Goal: Task Accomplishment & Management: Manage account settings

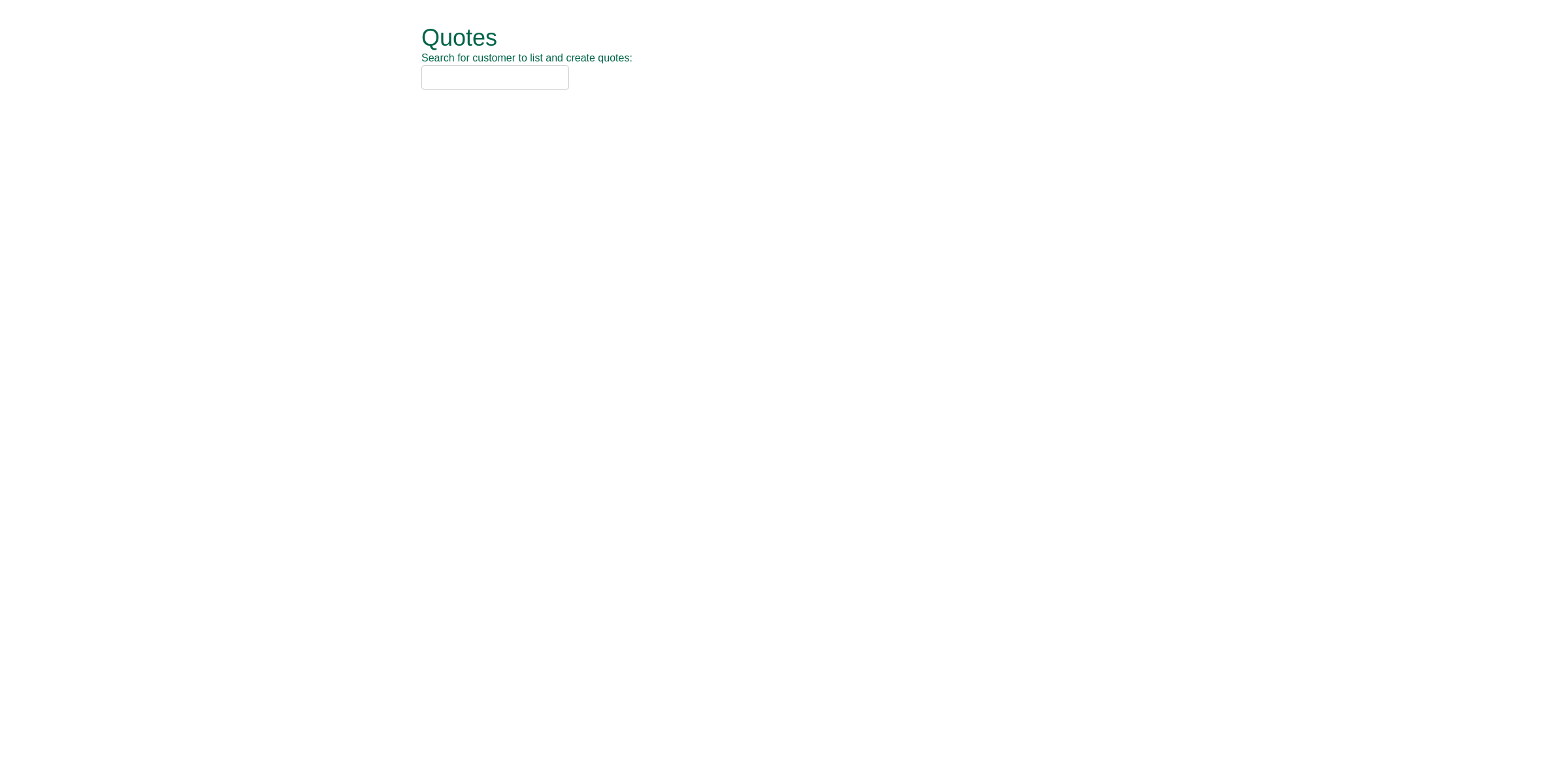
click at [484, 79] on input "text" at bounding box center [495, 77] width 147 height 24
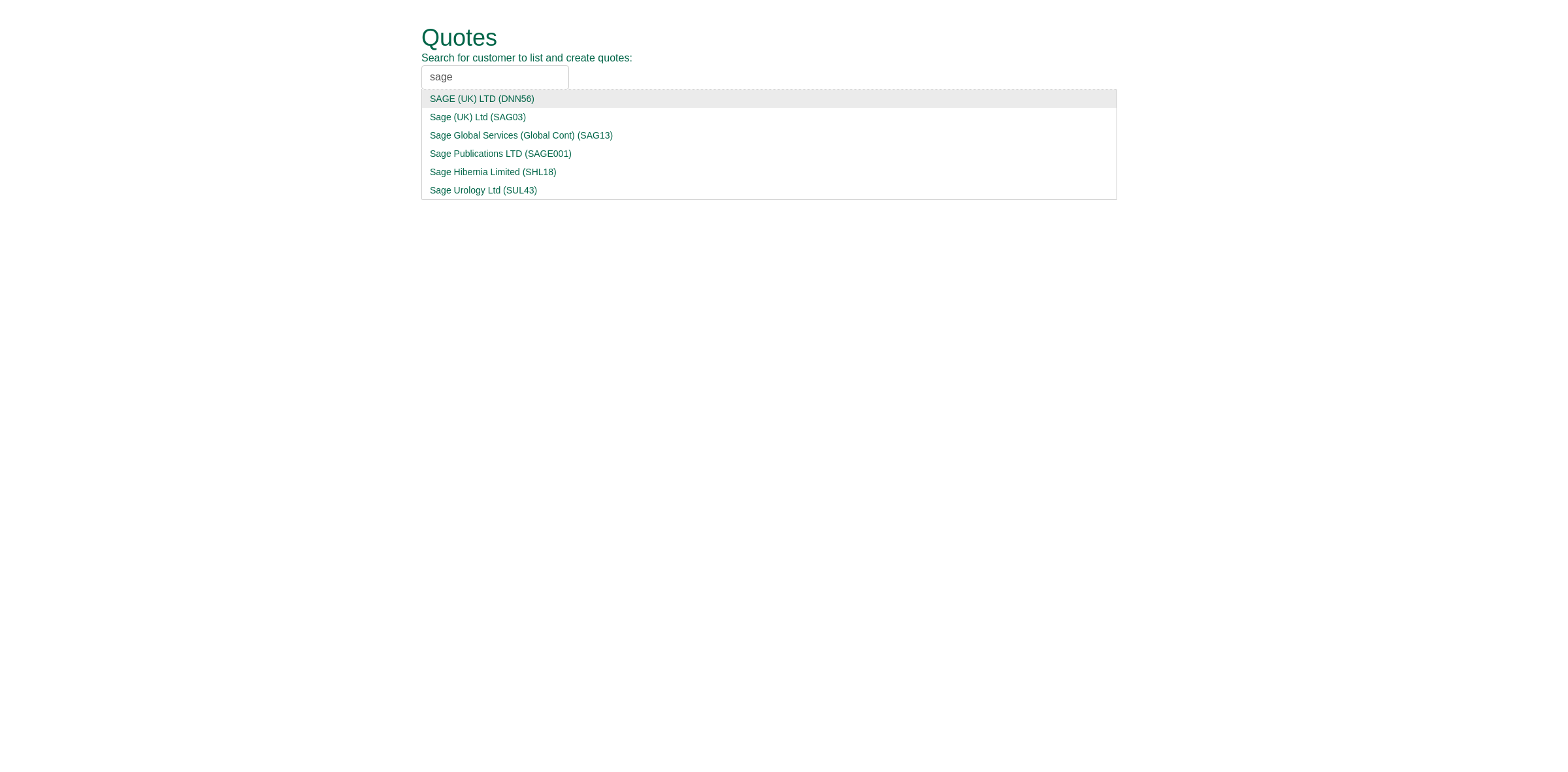
type input "sage"
click at [562, 100] on div "SAGE (UK) LTD (DNN56)" at bounding box center [770, 98] width 679 height 13
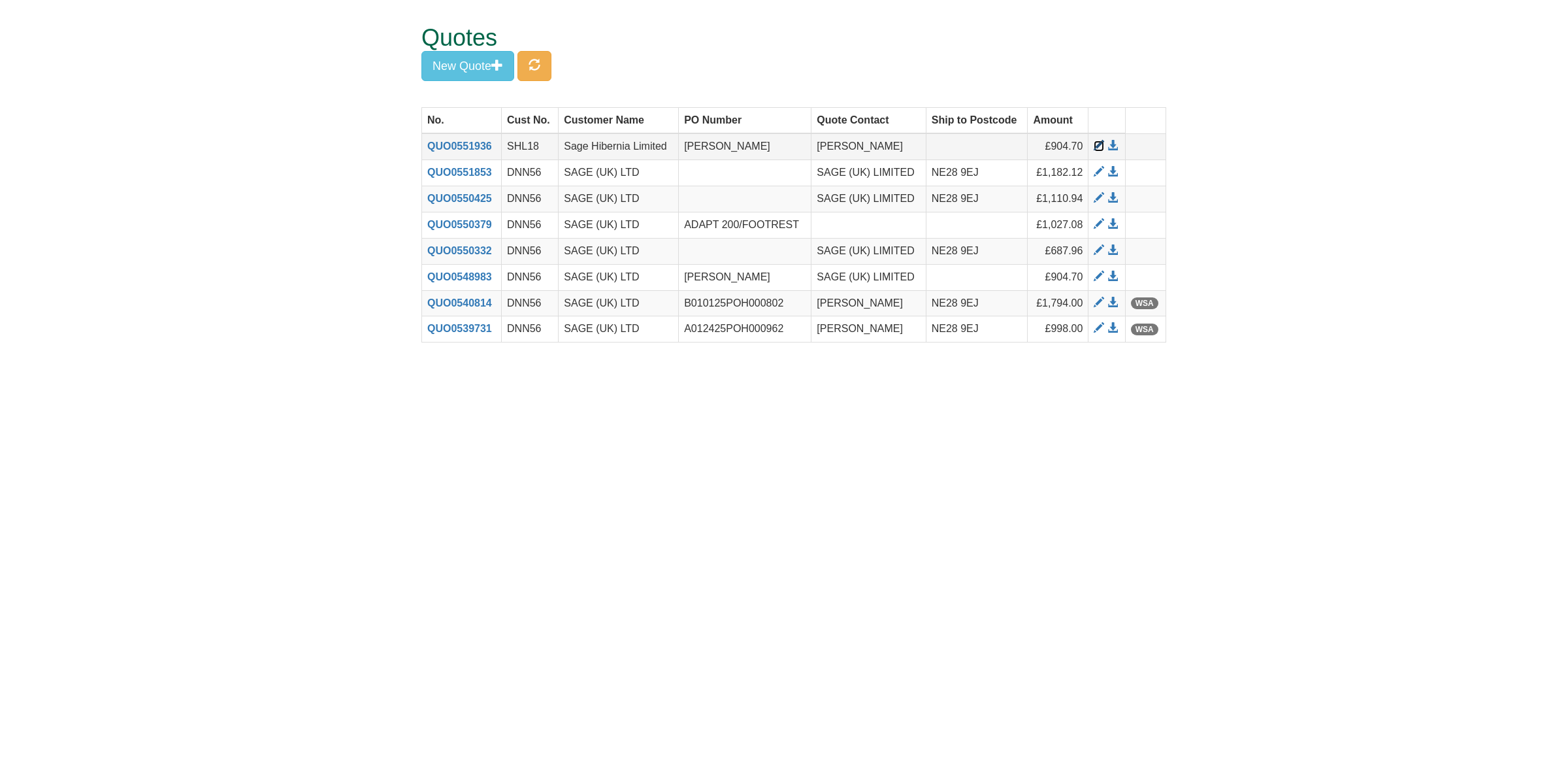
click at [1100, 145] on span at bounding box center [1099, 146] width 11 height 11
click at [1096, 170] on span at bounding box center [1099, 172] width 11 height 11
click at [1098, 199] on span at bounding box center [1099, 199] width 11 height 11
click at [1096, 275] on span at bounding box center [1099, 276] width 11 height 11
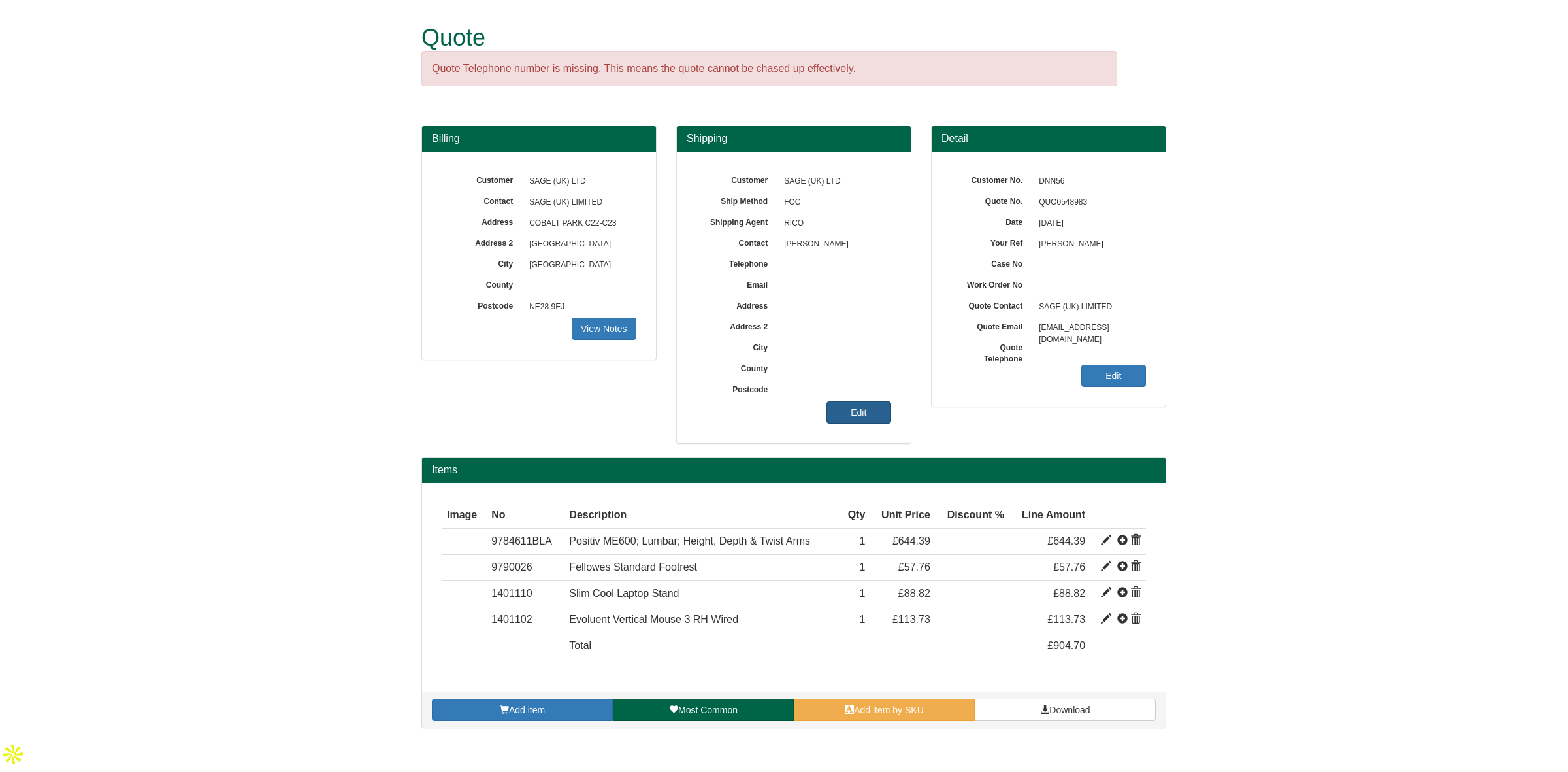
click at [862, 408] on link "Edit" at bounding box center [858, 412] width 64 height 22
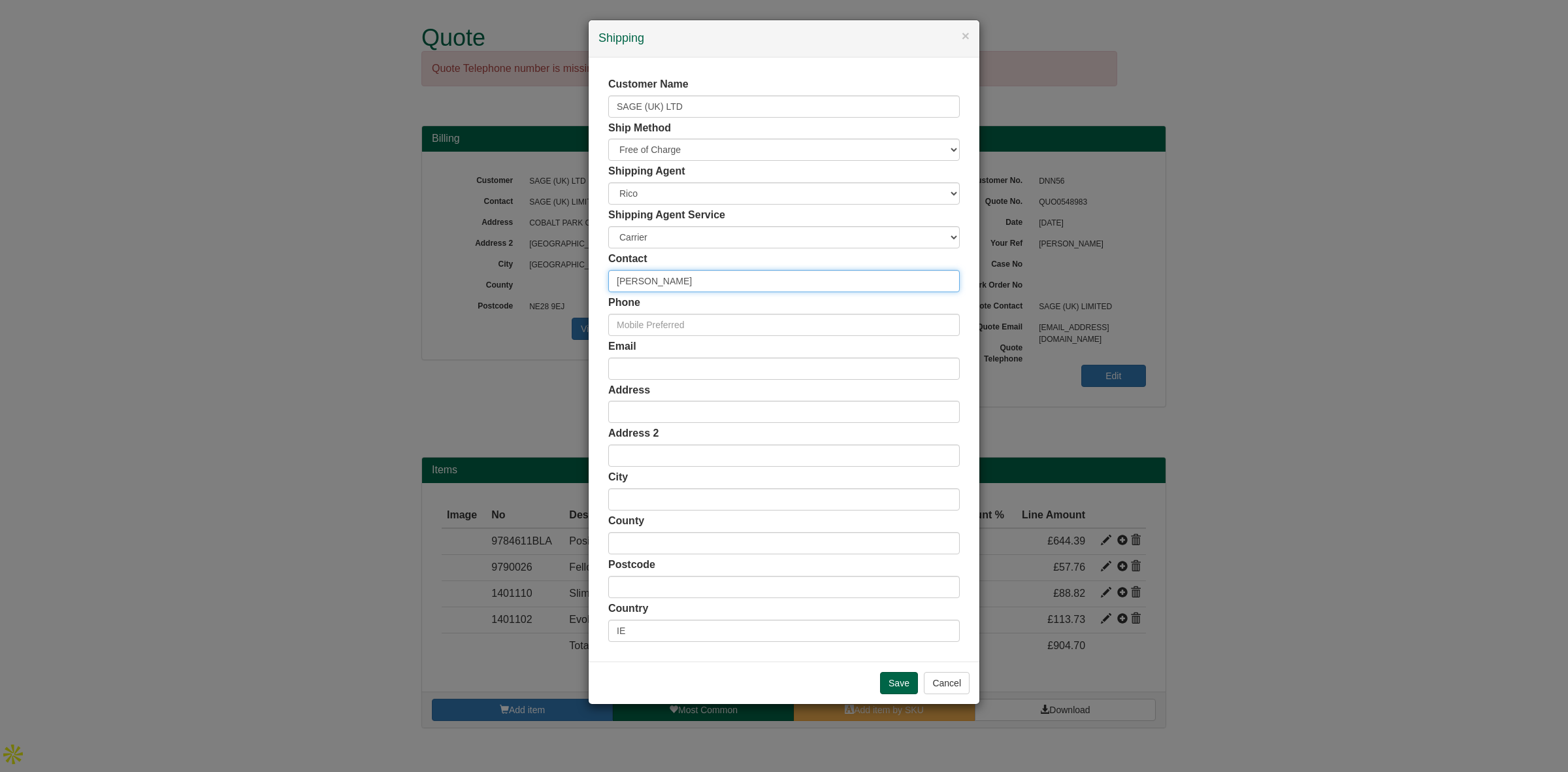
drag, startPoint x: 700, startPoint y: 281, endPoint x: 571, endPoint y: 285, distance: 129.1
click at [571, 285] on div "× Shipping Customer Name SAGE (UK) LTD Ship Method Free of Charge £5 Flat Rate …" at bounding box center [784, 386] width 1568 height 772
paste input "Ciara Moor"
type input "[PERSON_NAME]"
click at [641, 327] on input "text" at bounding box center [784, 325] width 352 height 22
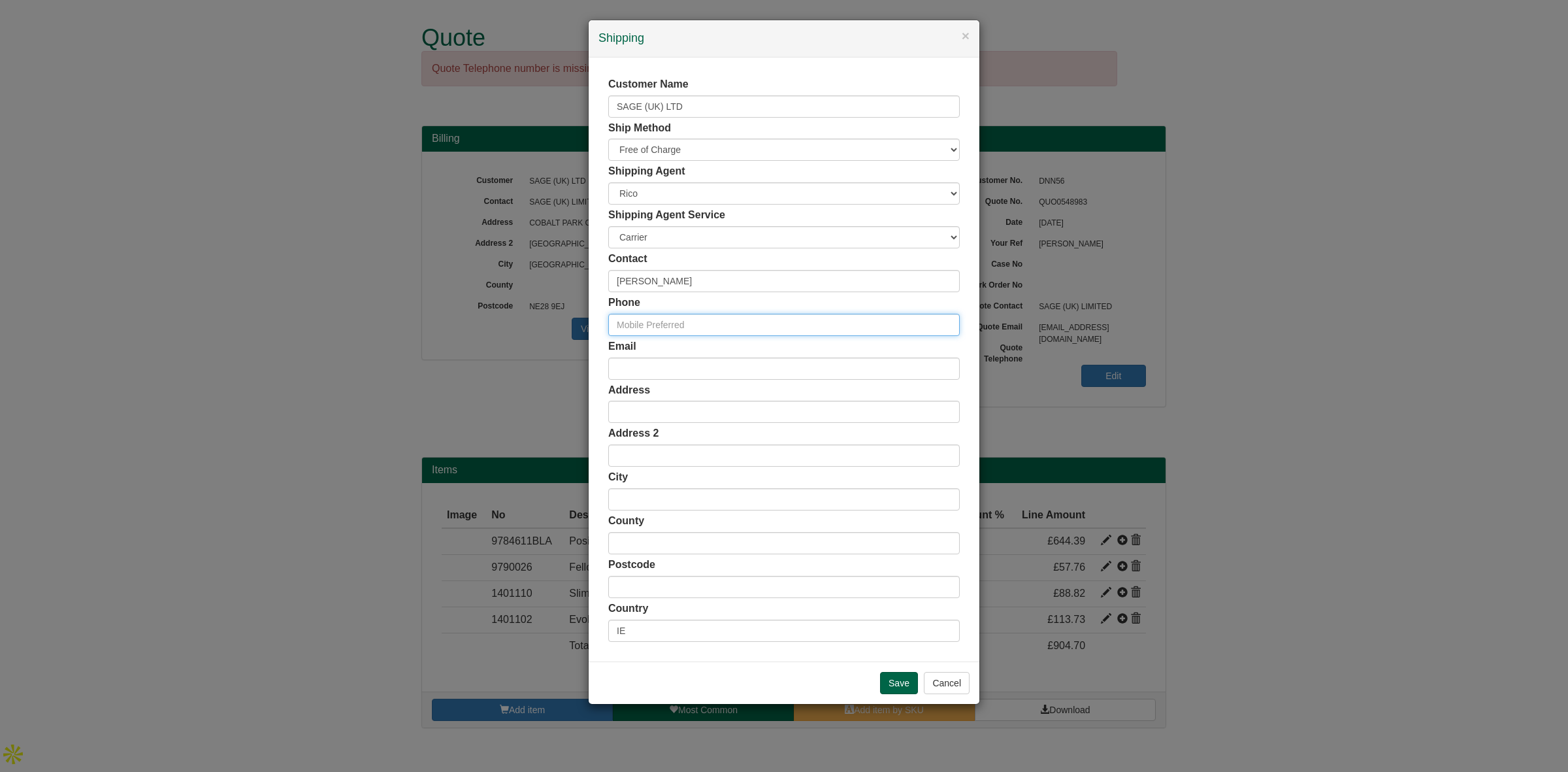
paste input "[PHONE_NUMBER]"
type input "[PHONE_NUMBER]"
click at [677, 370] on input "email" at bounding box center [784, 368] width 352 height 22
paste input "[PERSON_NAME][EMAIL_ADDRESS][PERSON_NAME][DOMAIN_NAME]"
type input "[PERSON_NAME][EMAIL_ADDRESS][PERSON_NAME][DOMAIN_NAME]"
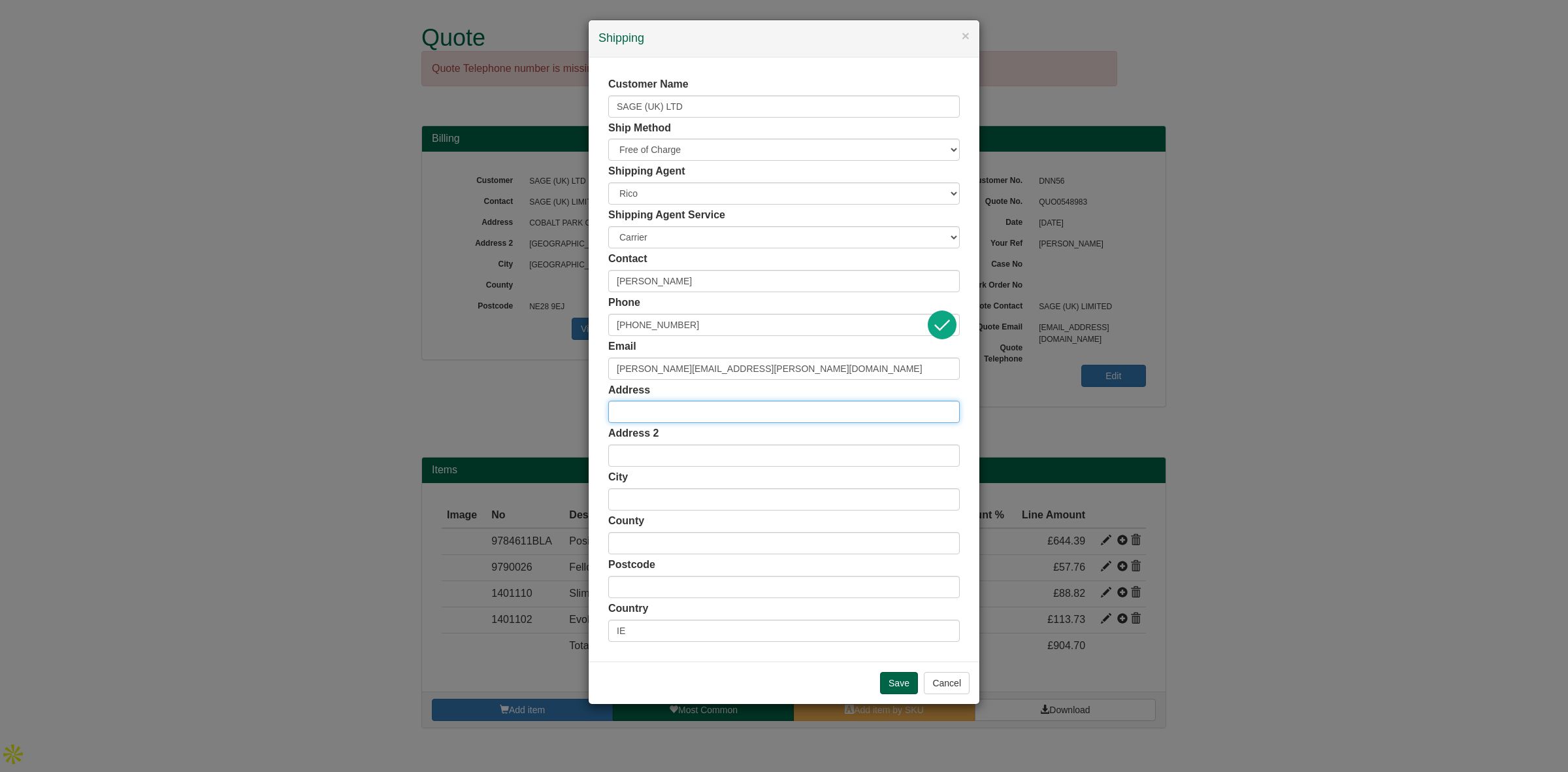
click at [649, 410] on input "text" at bounding box center [784, 411] width 352 height 22
paste input "Sage Hibernia Ltd"
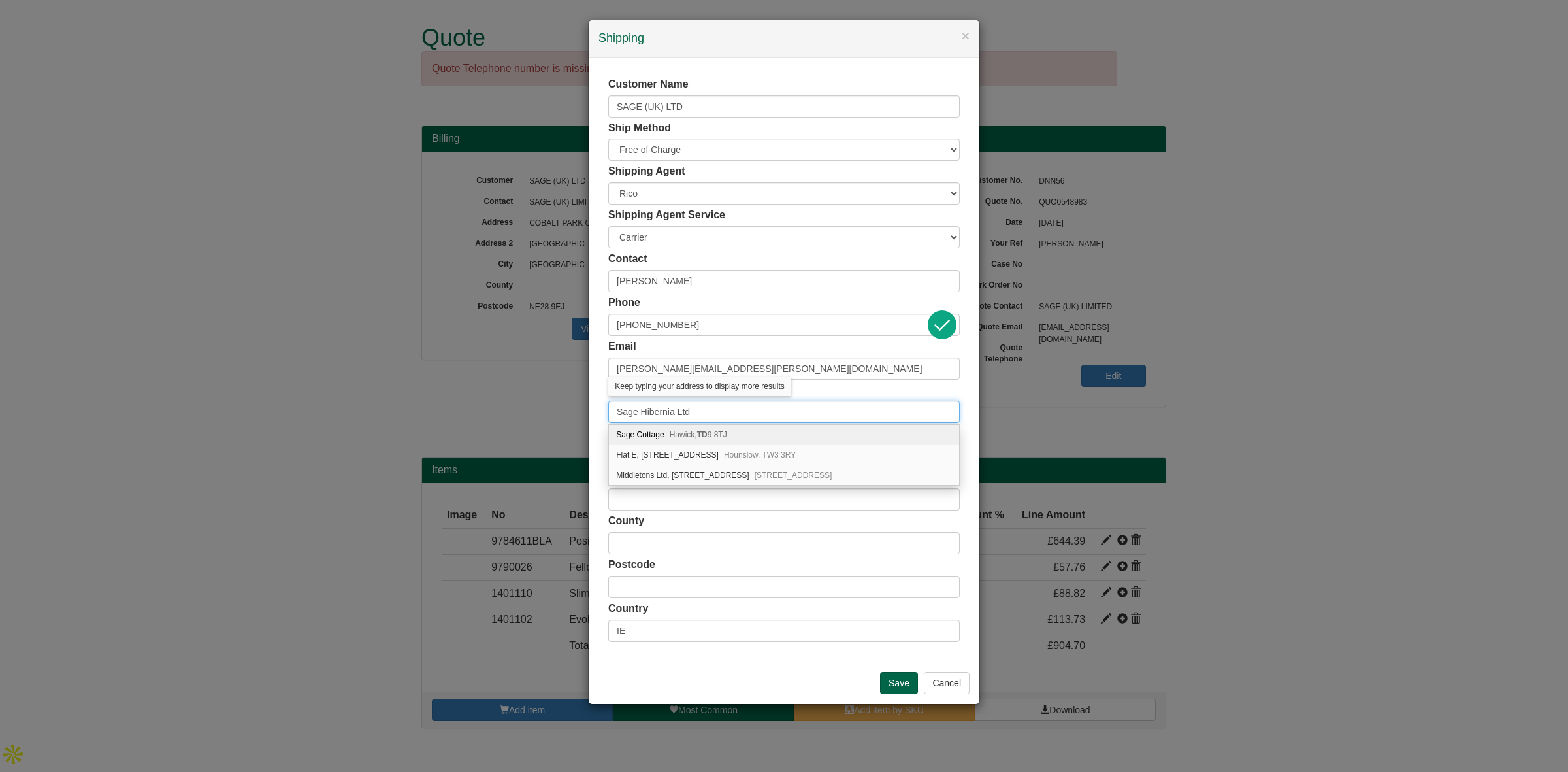
type input "Sage Hibernia Ltd"
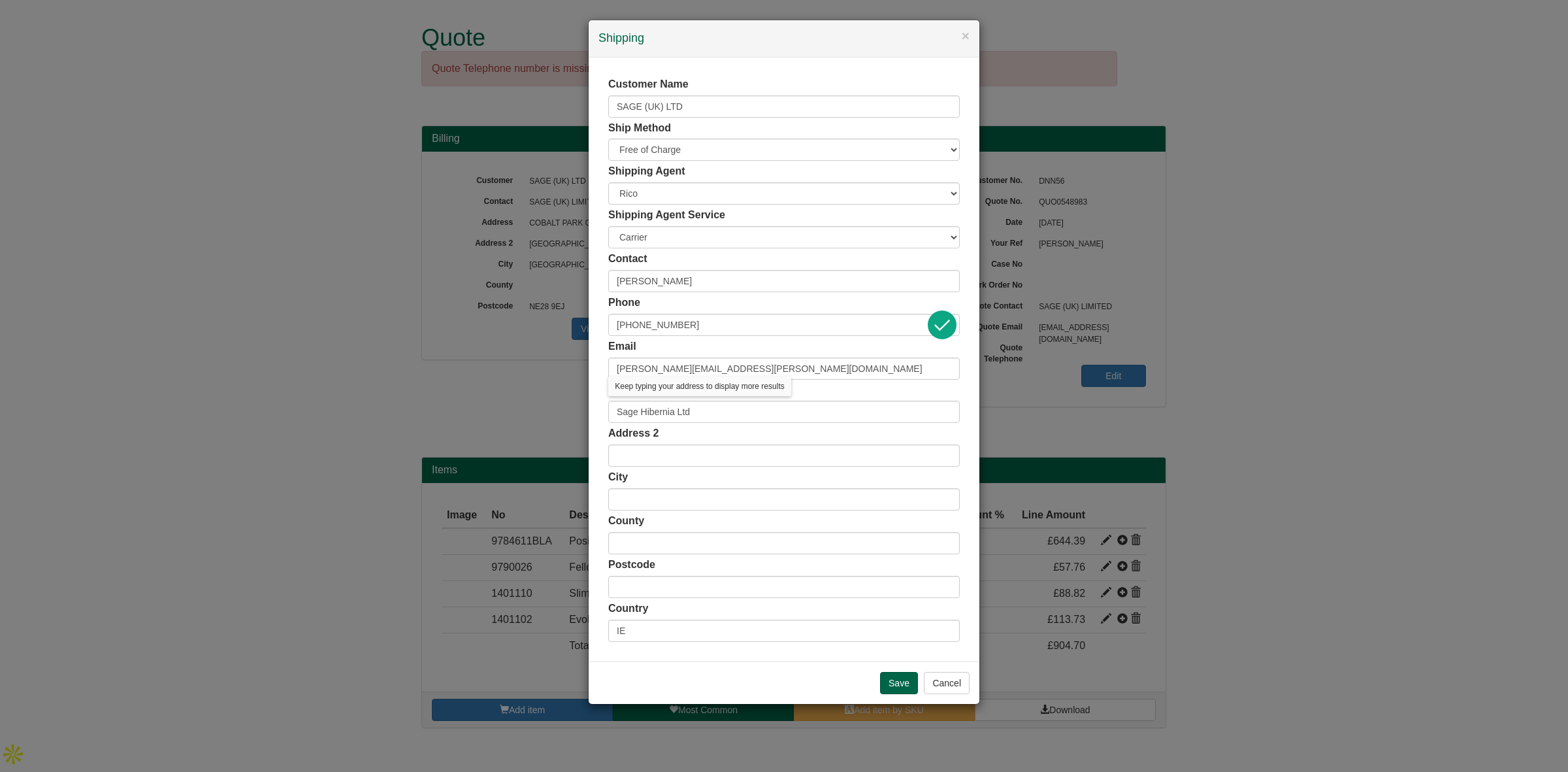
click at [601, 500] on div "Customer Name SAGE (UK) LTD Ship Method Free of Charge £5 Flat Rate £7.50 Flat …" at bounding box center [784, 359] width 391 height 604
click at [680, 453] on input "text" at bounding box center [784, 455] width 352 height 22
paste input "NUMBER ONE"
type input "NUMBER ONE"
click at [706, 450] on input "NUMBER ONE" at bounding box center [784, 455] width 352 height 22
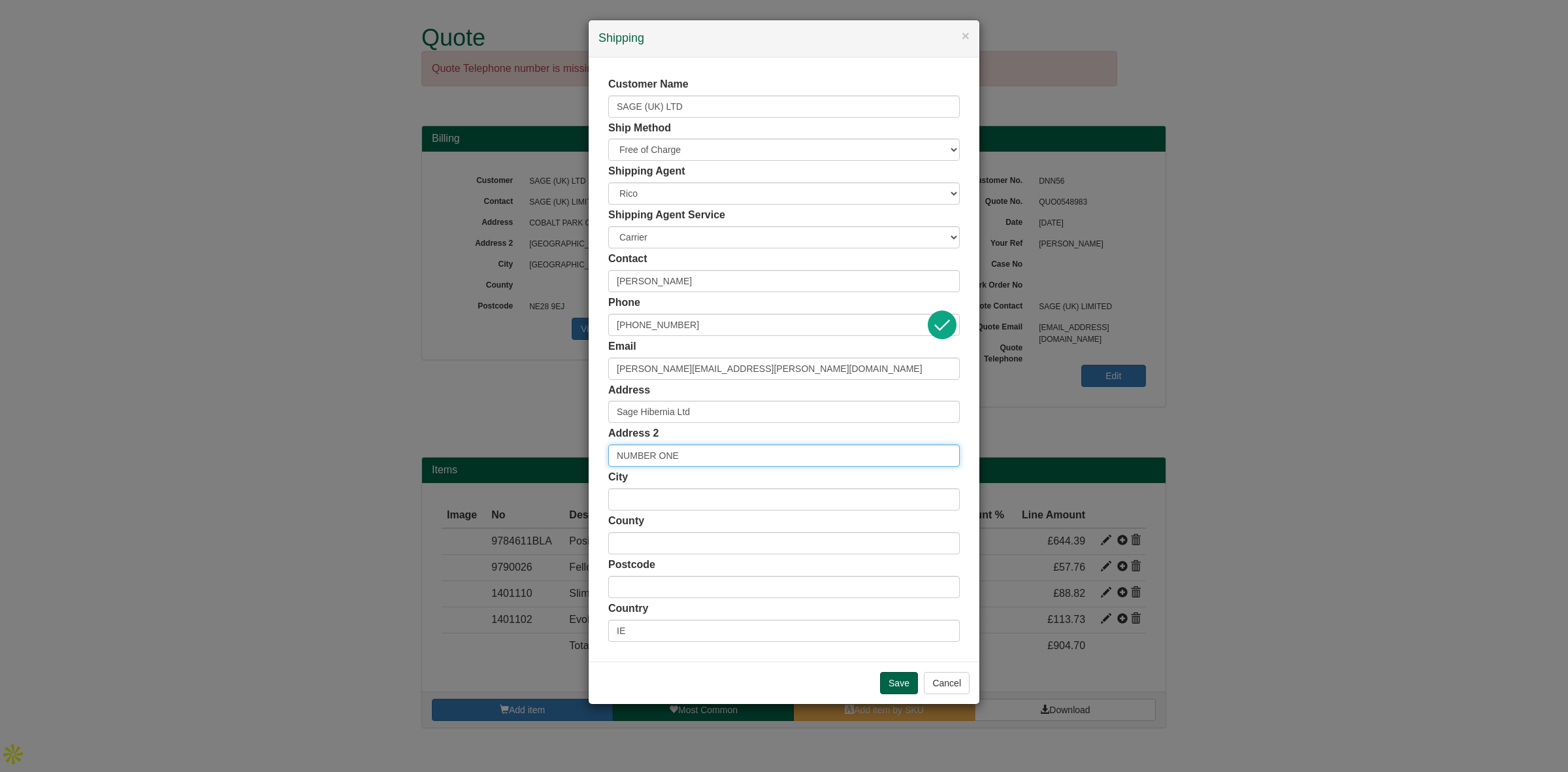
drag, startPoint x: 571, startPoint y: 468, endPoint x: 544, endPoint y: 472, distance: 27.3
click at [544, 472] on div "× Shipping Customer Name SAGE (UK) LTD Ship Method Free of Charge £5 Flat Rate …" at bounding box center [784, 386] width 1568 height 772
click at [713, 414] on input "Sage Hibernia Ltd" at bounding box center [784, 411] width 352 height 22
paste input "NUMBER ONE"
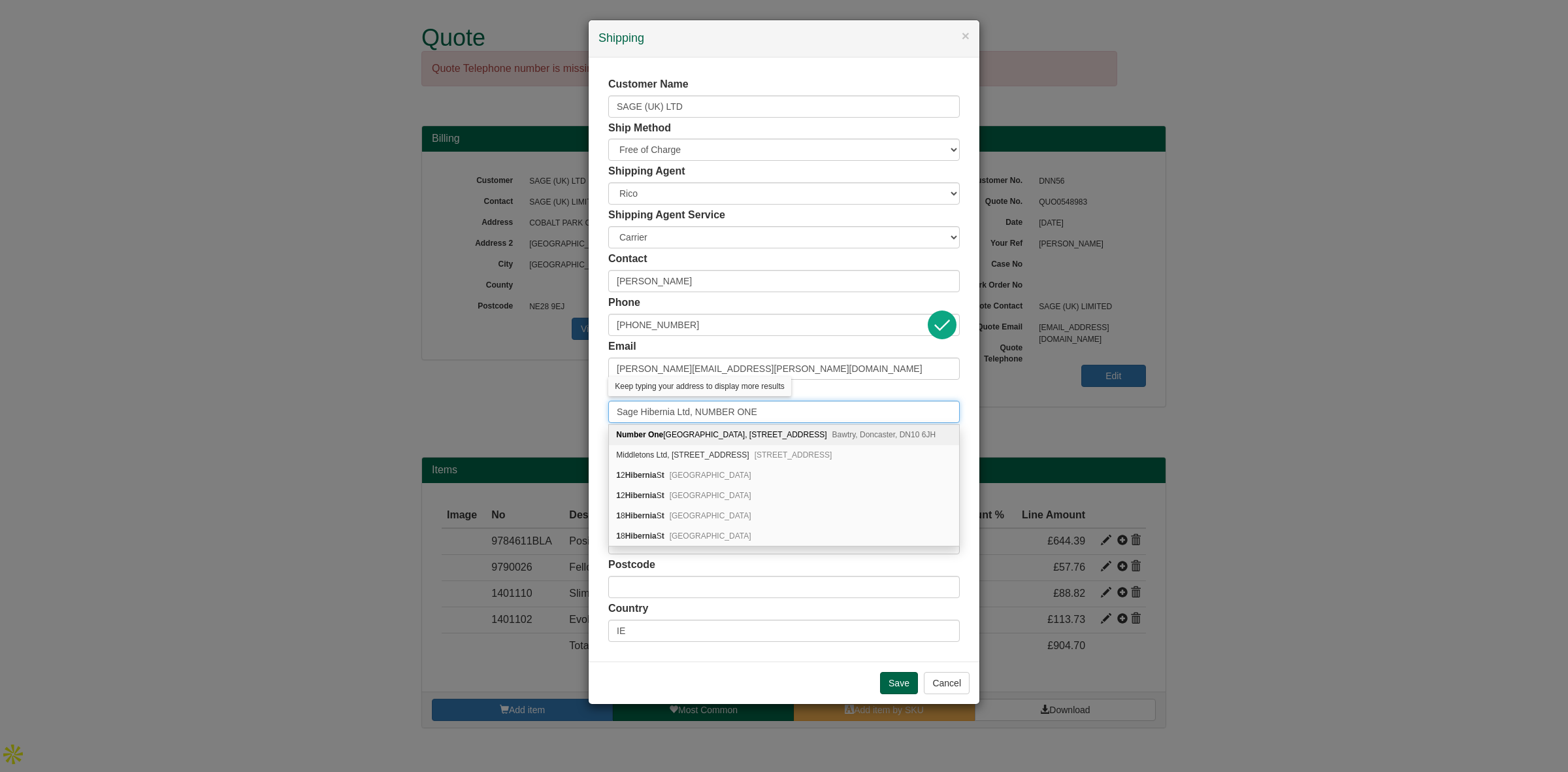
type input "Sage Hibernia Ltd, NUMBER ONE"
click at [802, 395] on div "Address Sage Hibernia Ltd, NUMBER ONE" at bounding box center [784, 403] width 352 height 41
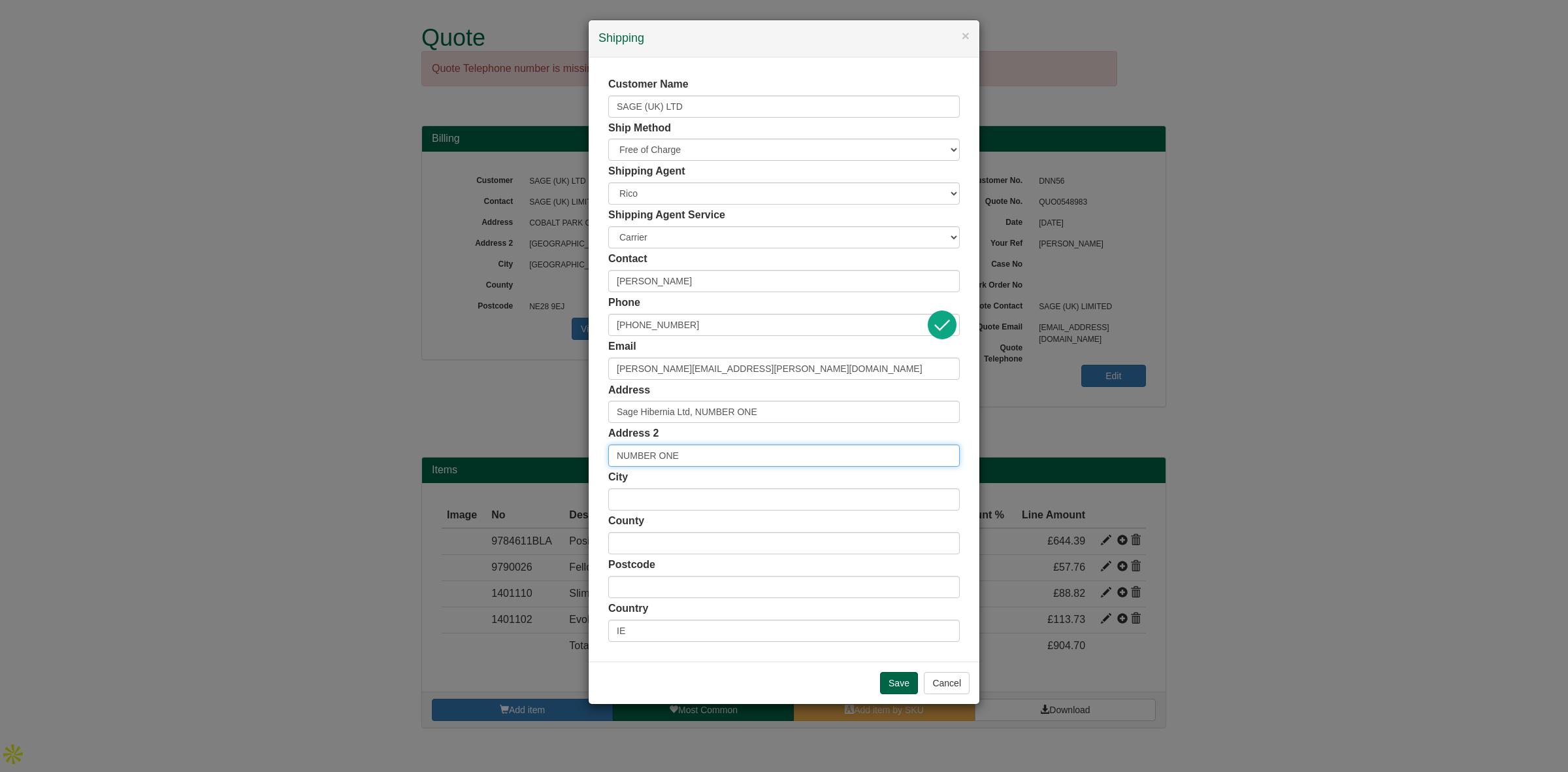
drag, startPoint x: 637, startPoint y: 465, endPoint x: 490, endPoint y: 474, distance: 147.3
click at [490, 474] on div "× Shipping Customer Name SAGE (UK) LTD Ship Method Free of Charge £5 Flat Rate …" at bounding box center [784, 386] width 1568 height 772
paste input "LEOPARDSTOWN"
type input "LEOPARDSTOWN"
click at [646, 492] on input "text" at bounding box center [784, 498] width 352 height 22
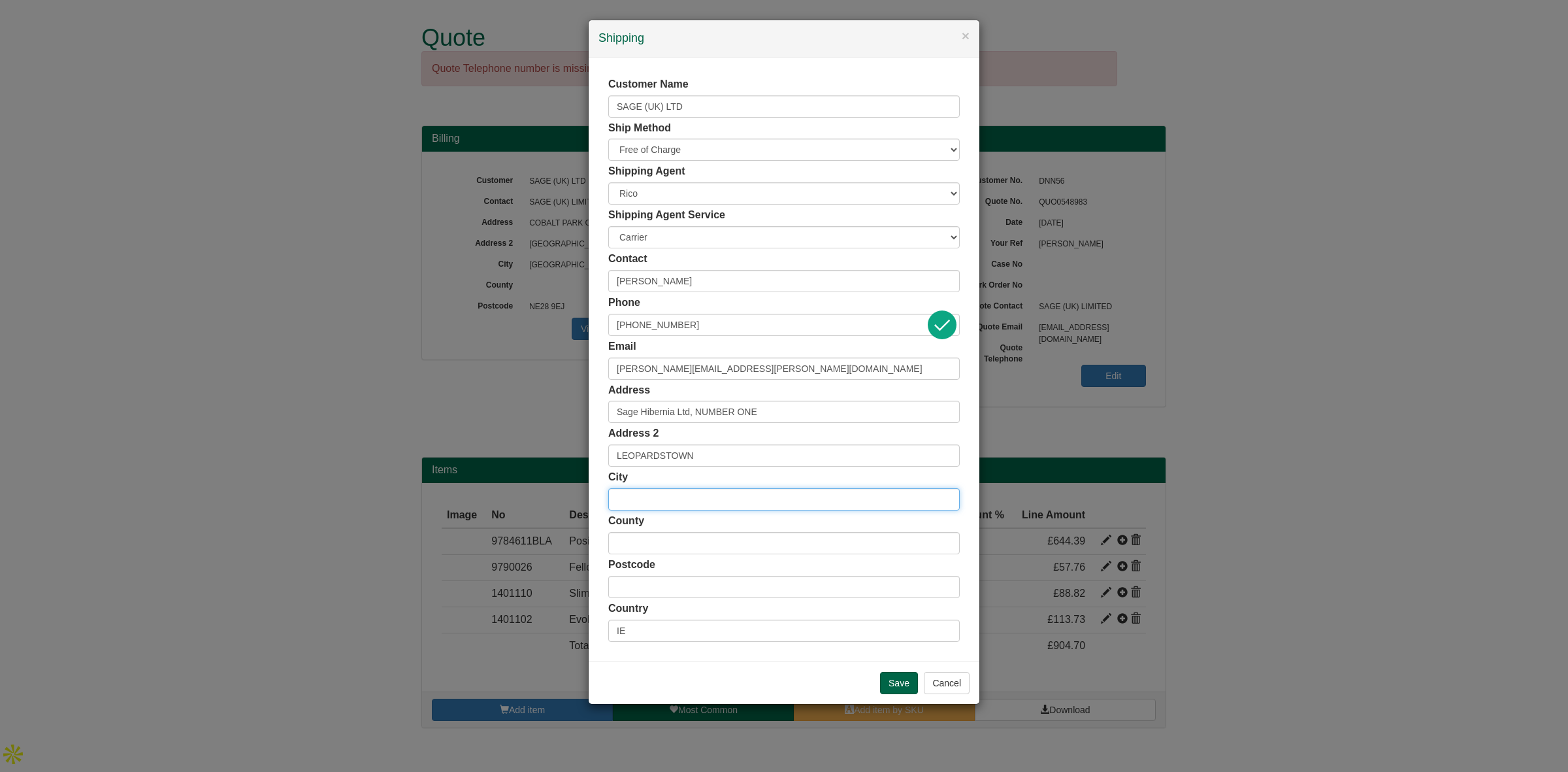
paste input "DUBLIN 18"
type input "DUBLIN 18"
click at [637, 582] on input "text" at bounding box center [784, 587] width 352 height 22
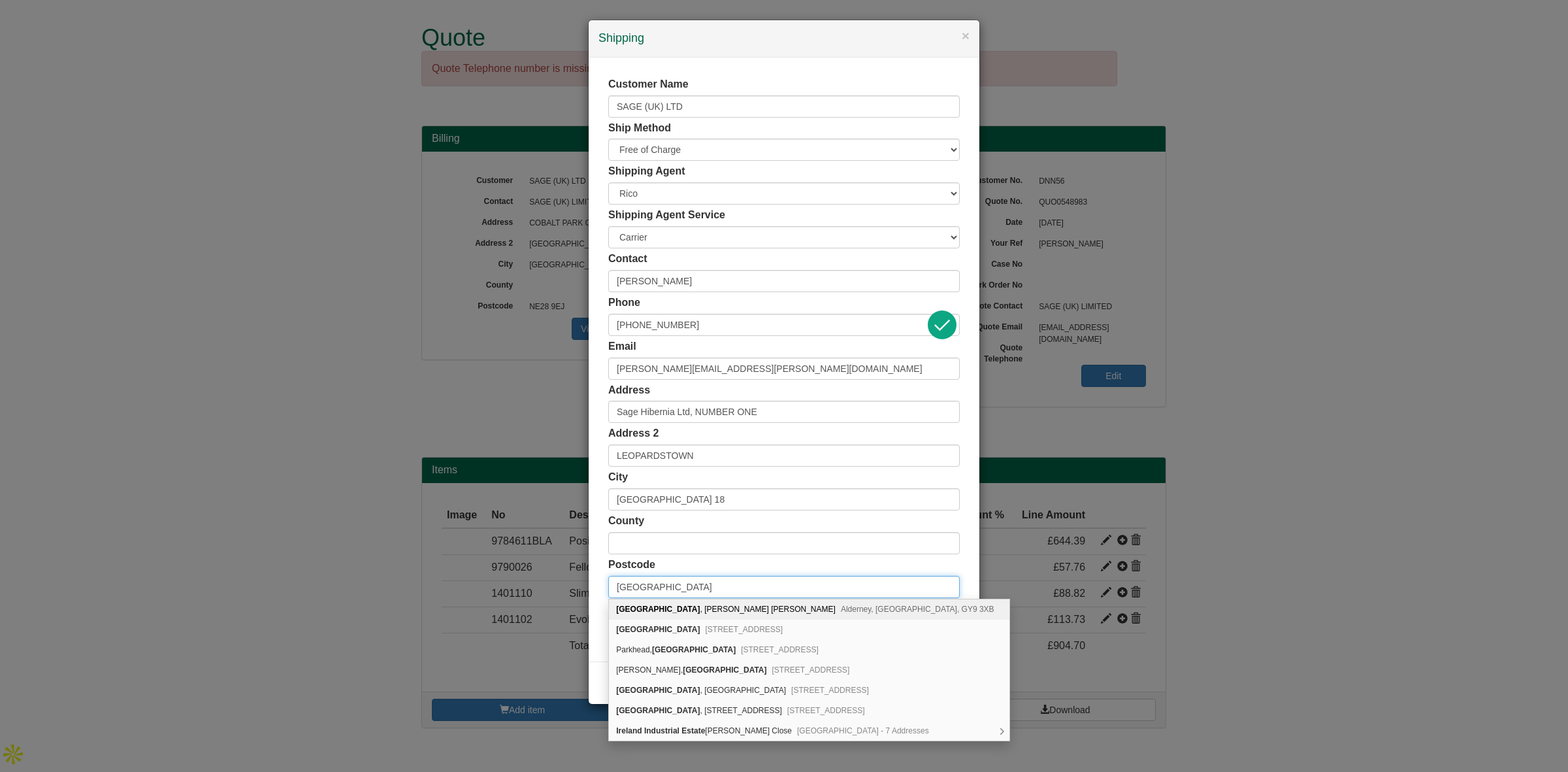
type input "Ireland"
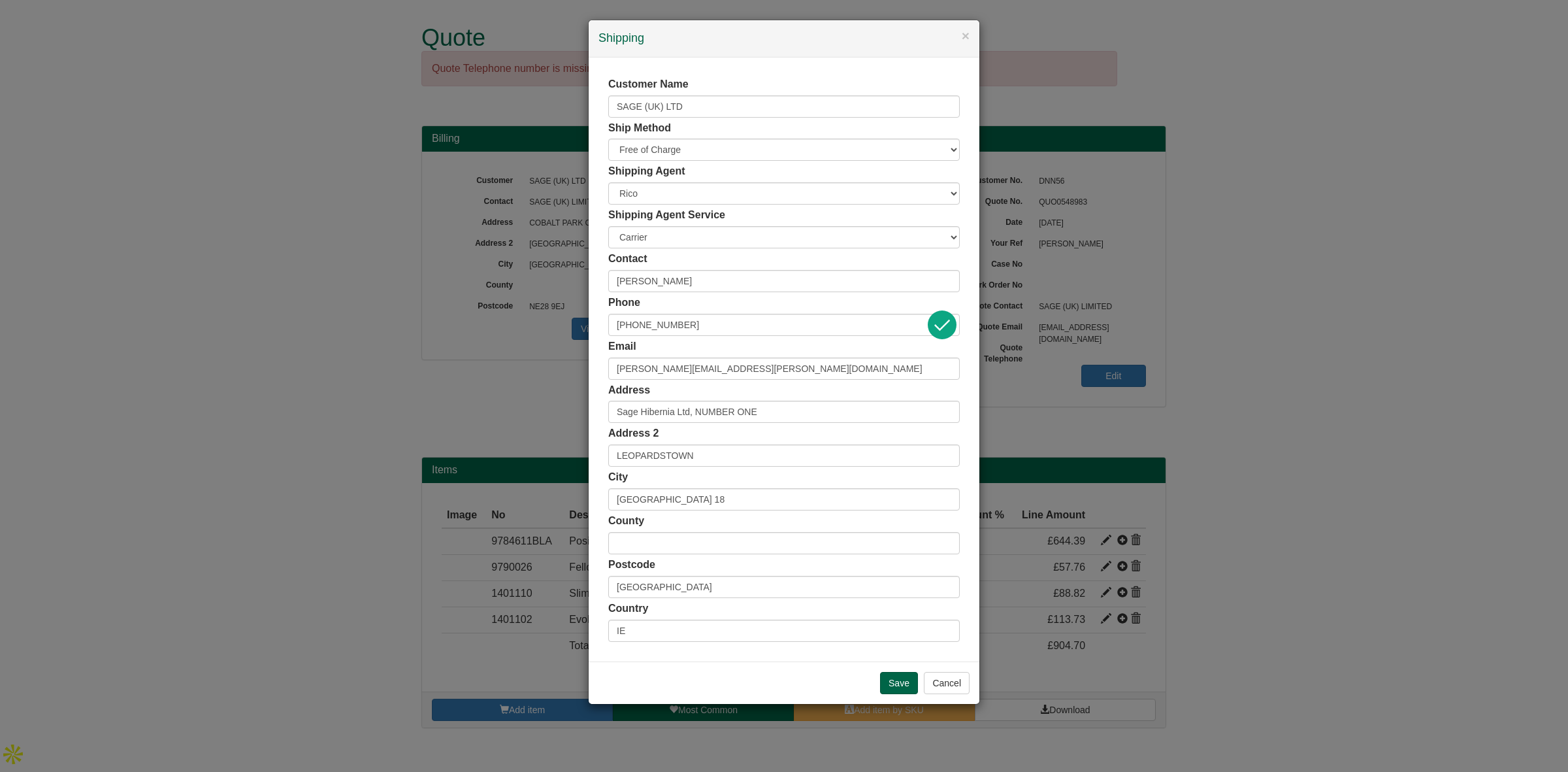
click at [750, 564] on div "Postcode Ireland" at bounding box center [784, 578] width 352 height 41
click at [649, 548] on input "text" at bounding box center [784, 543] width 352 height 22
drag, startPoint x: 713, startPoint y: 548, endPoint x: 472, endPoint y: 543, distance: 241.1
click at [472, 543] on div "× Shipping Customer Name SAGE (UK) LTD Ship Method Free of Charge £5 Flat Rate …" at bounding box center [784, 386] width 1568 height 772
type input "D18 NH10"
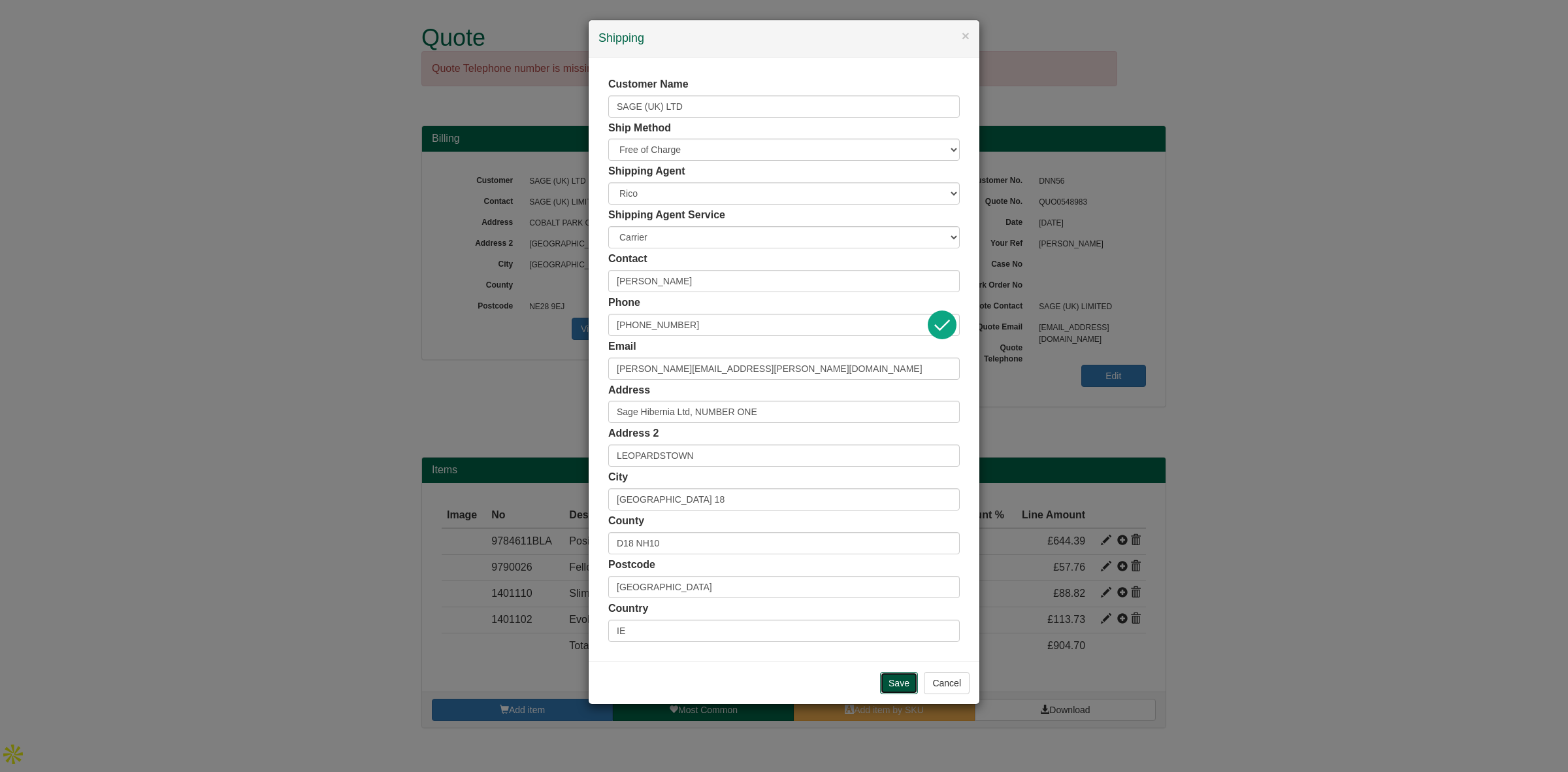
click at [897, 678] on input "Save" at bounding box center [899, 683] width 38 height 22
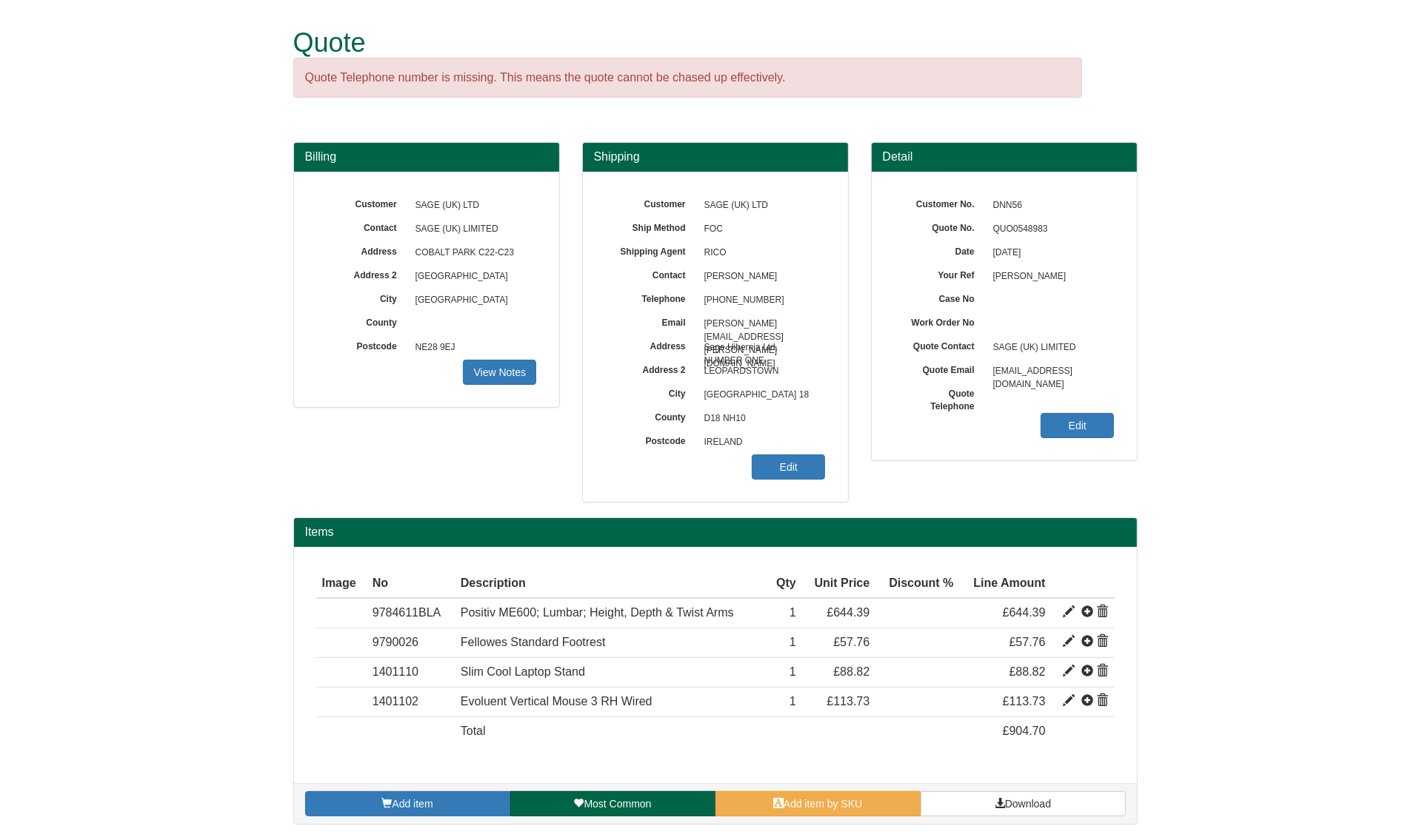
scroll to position [1, 0]
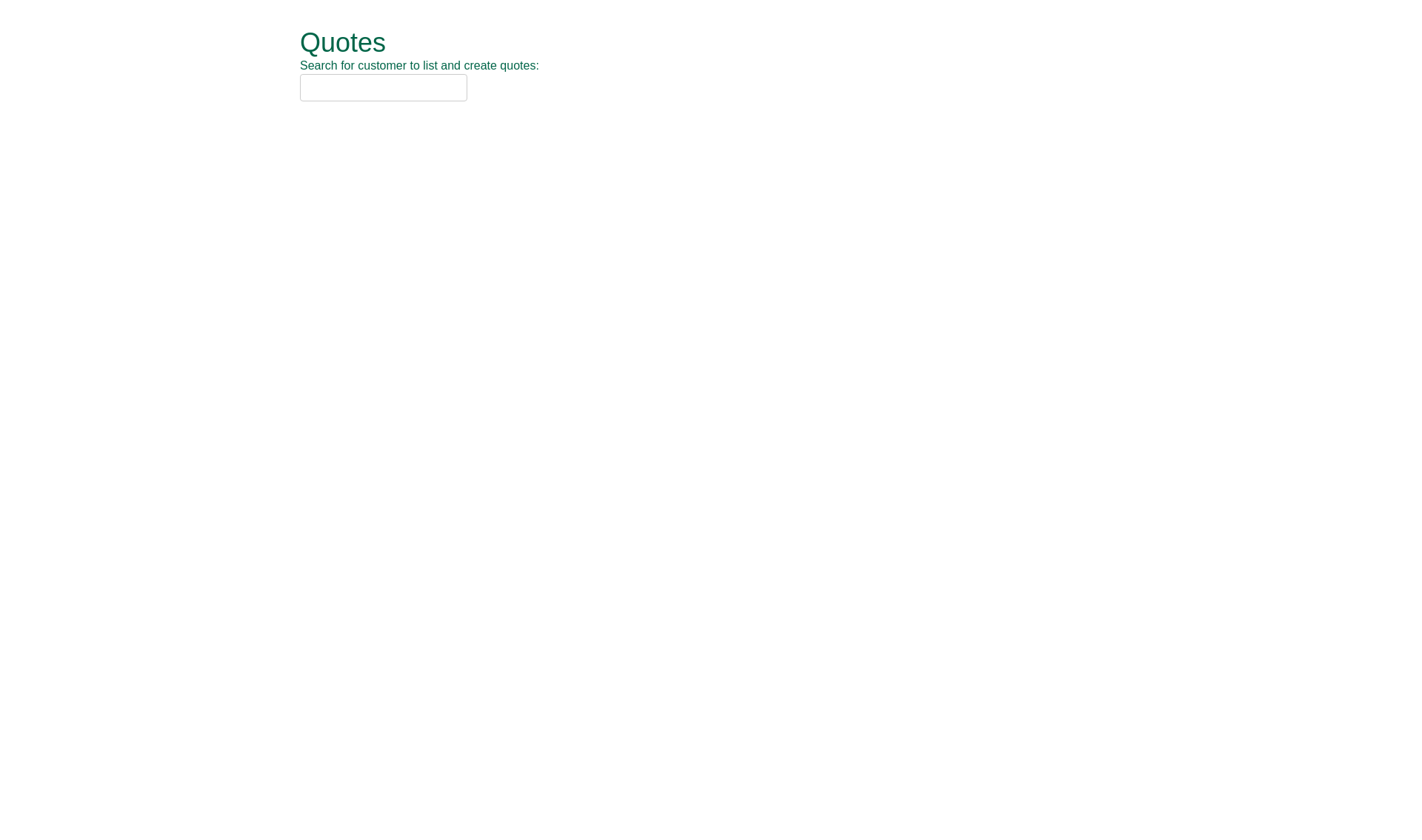
click at [374, 93] on input "text" at bounding box center [383, 87] width 167 height 27
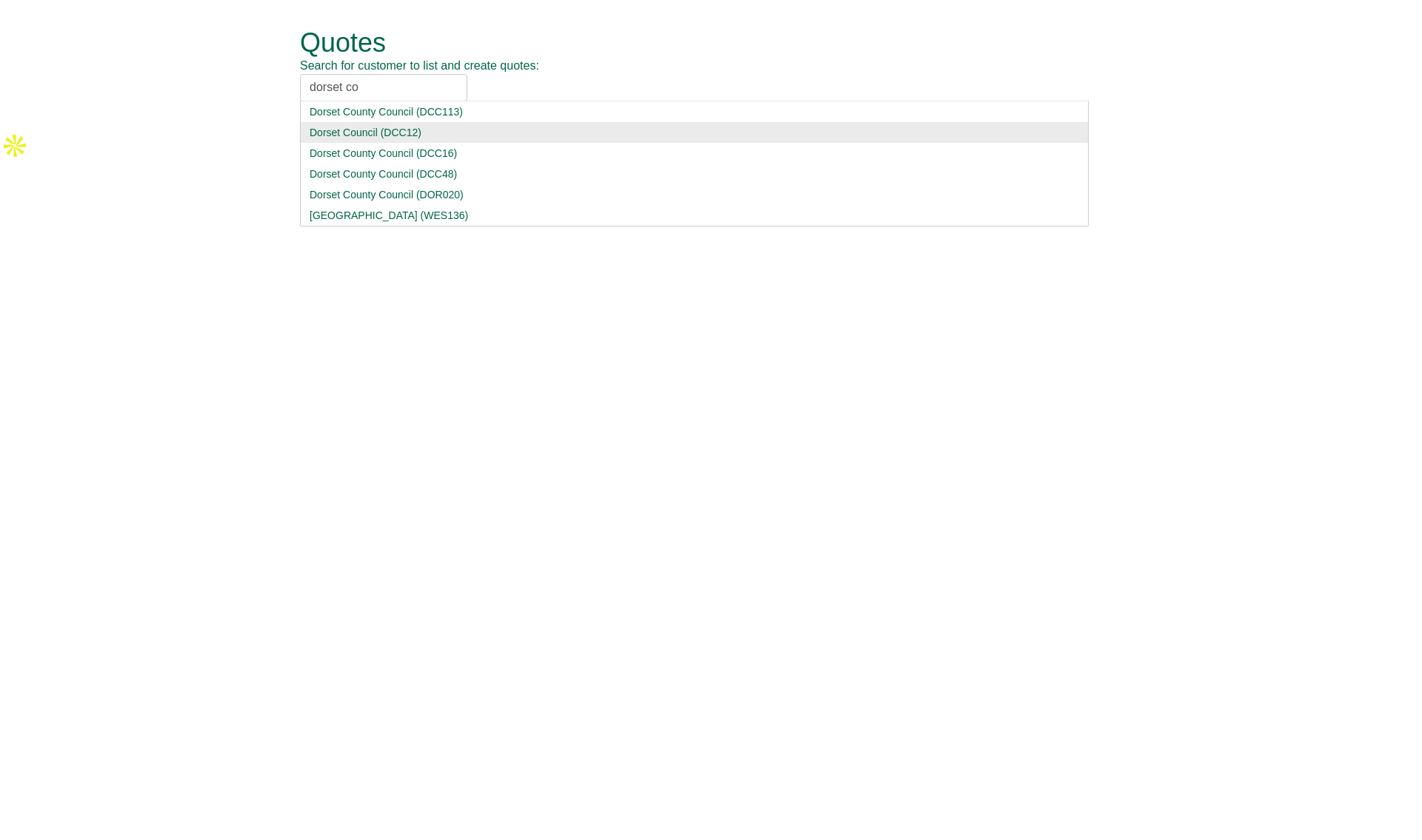
type input "dorset co"
click at [446, 133] on div "Dorset Council (DCC12)" at bounding box center [695, 132] width 769 height 15
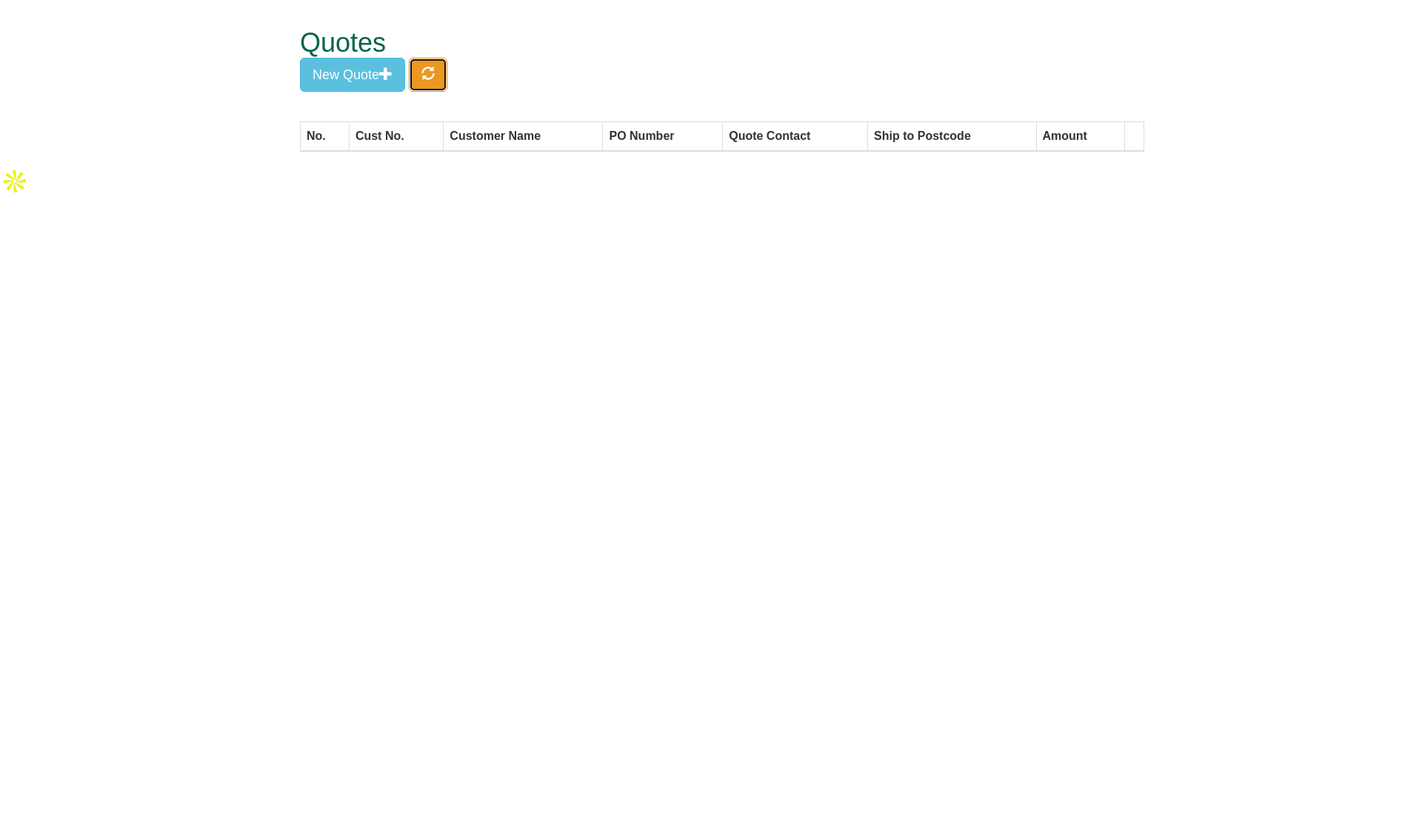
click at [448, 79] on button "button" at bounding box center [428, 75] width 39 height 34
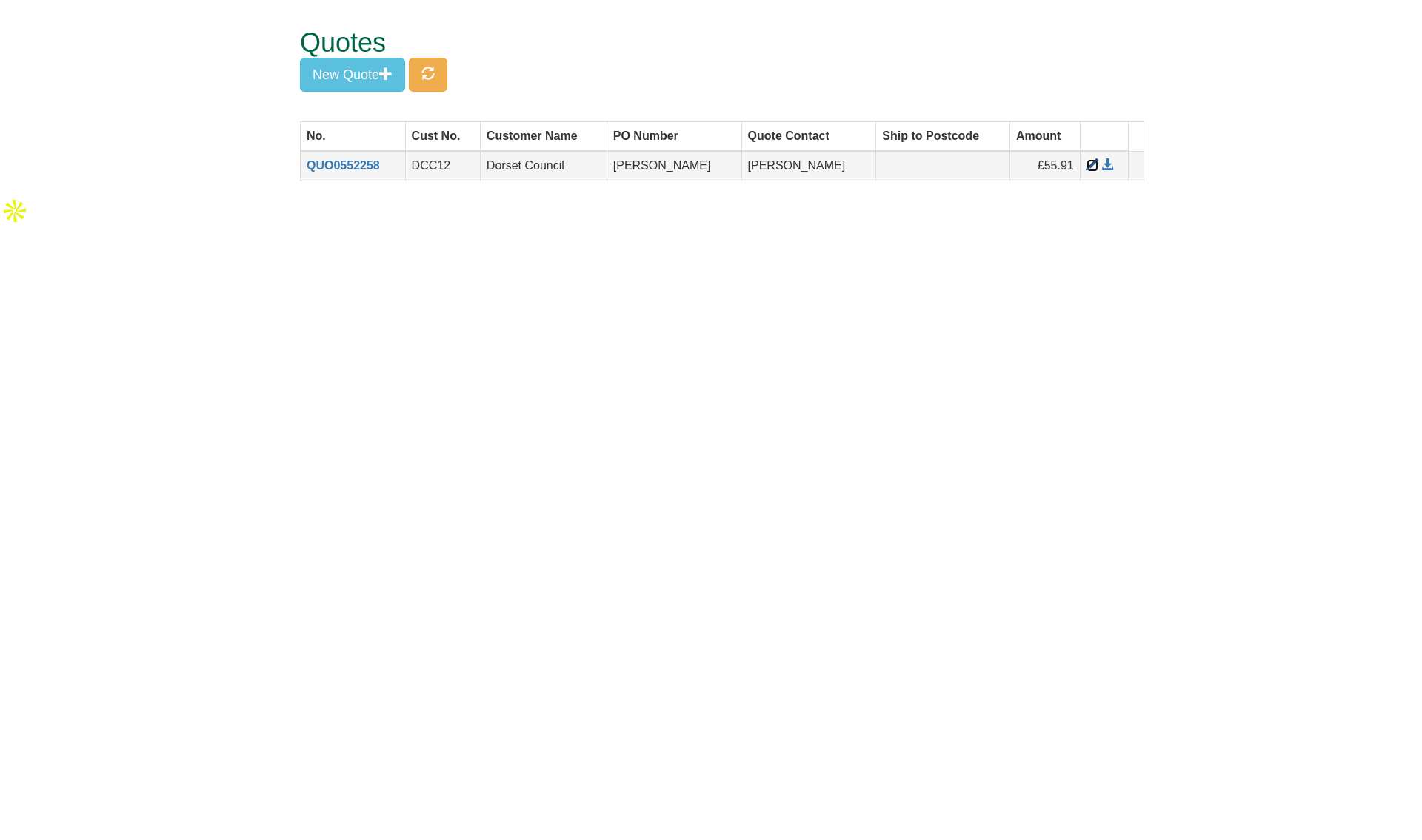
click at [1089, 167] on span at bounding box center [1092, 165] width 12 height 12
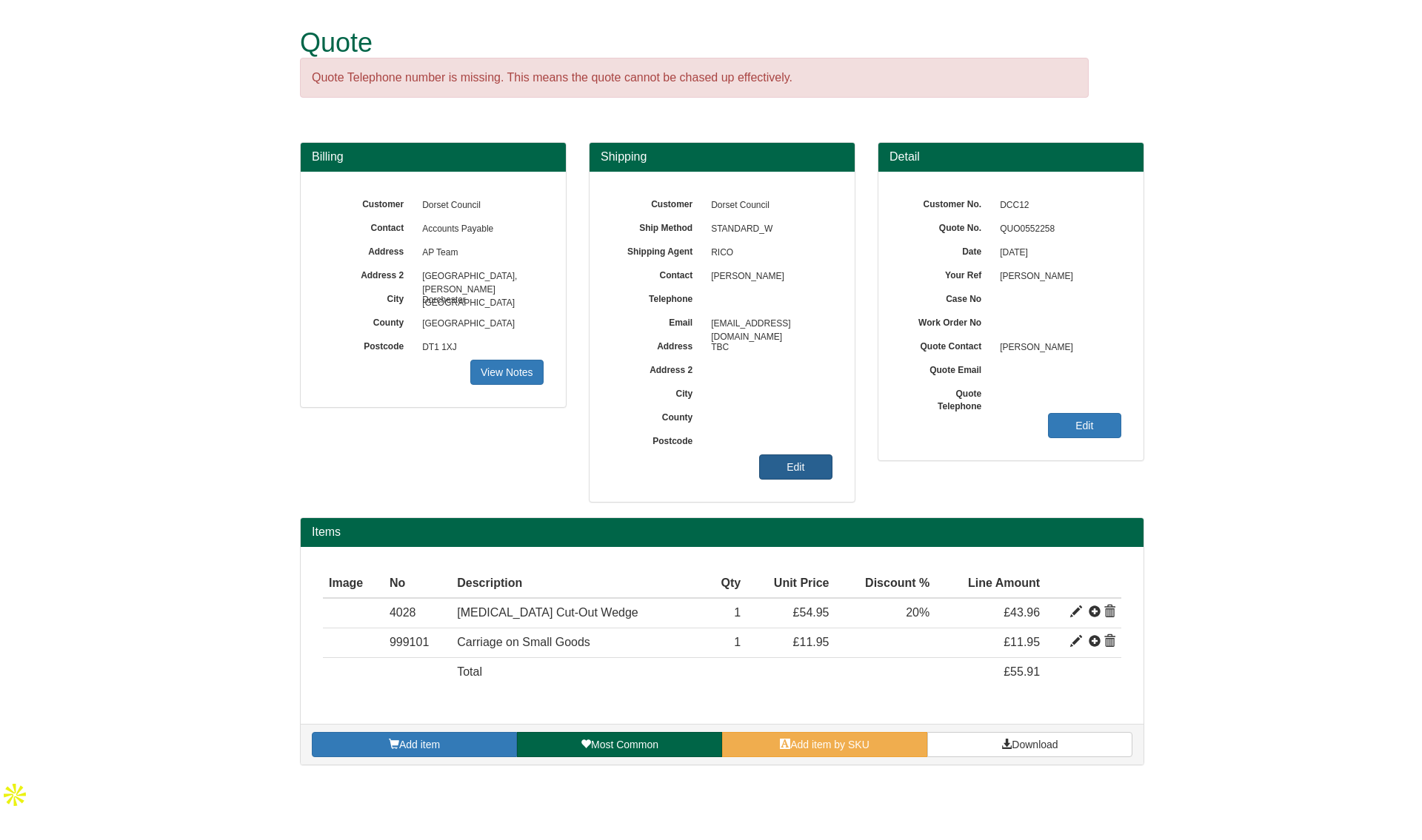
click at [770, 464] on link "Edit" at bounding box center [794, 466] width 73 height 25
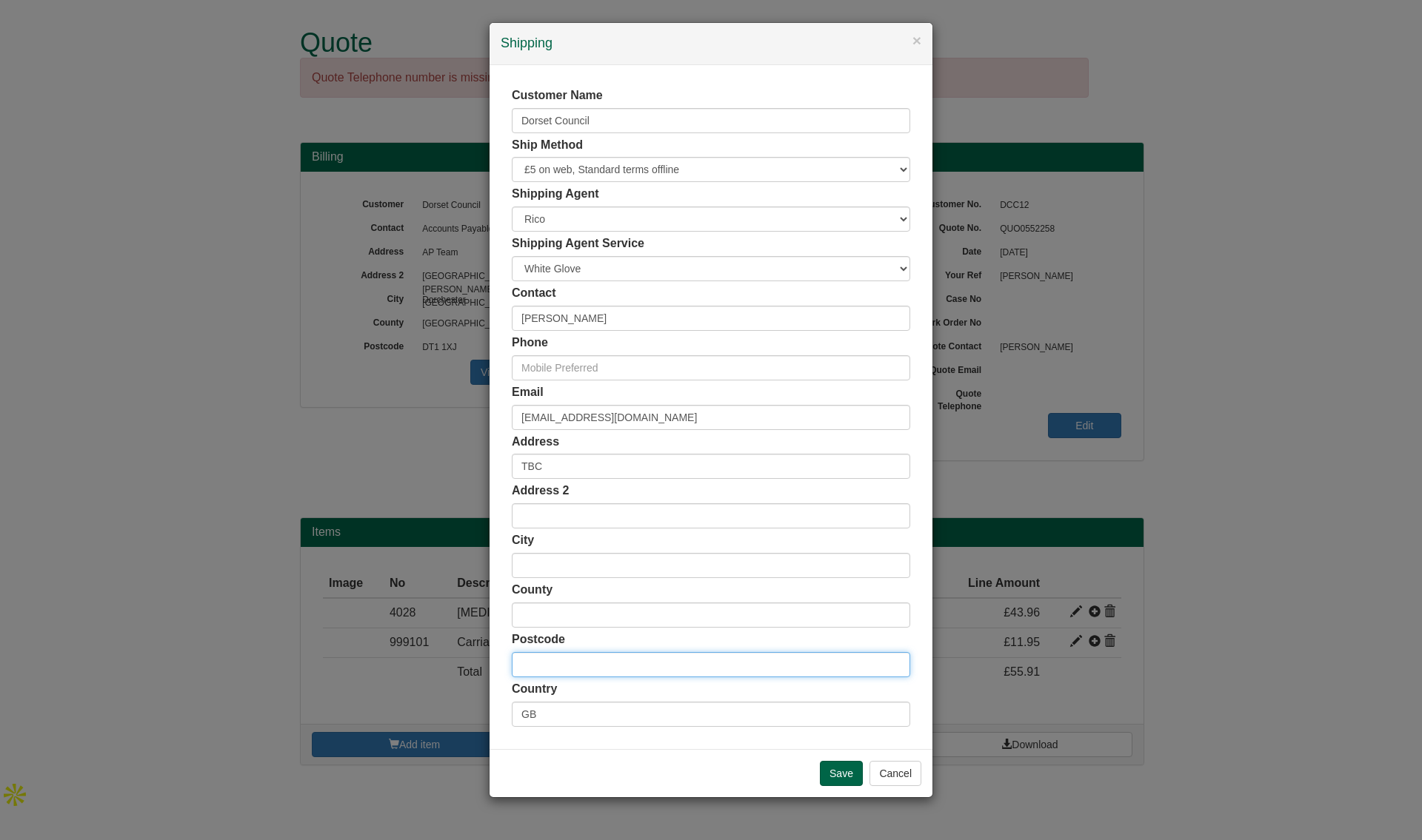
click at [562, 664] on input "text" at bounding box center [711, 664] width 399 height 25
paste input "DT4 7BG"
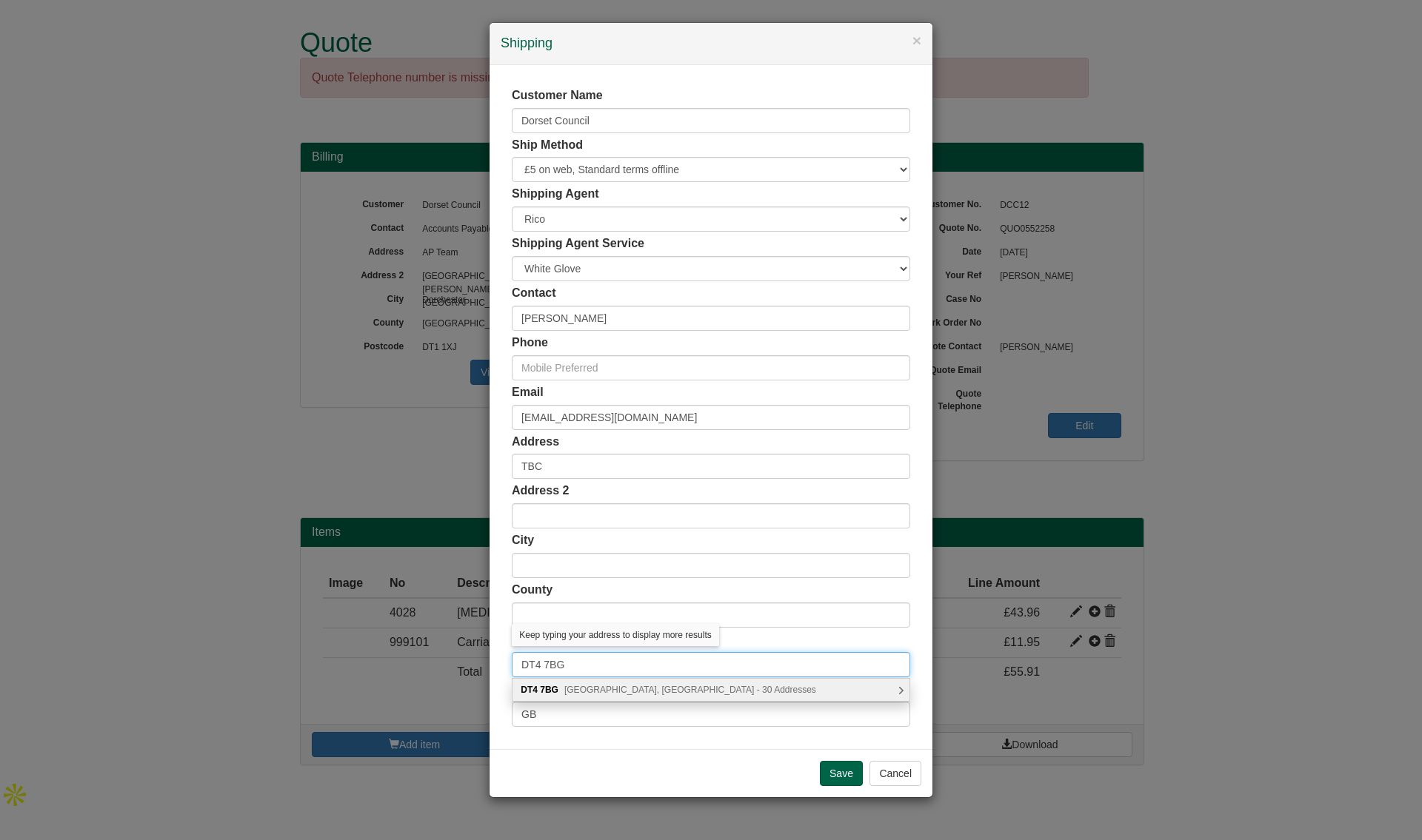
type input "DT4 7BG"
click at [627, 688] on span "Jubilee Close, Weymouth - 30 Addresses" at bounding box center [691, 689] width 252 height 10
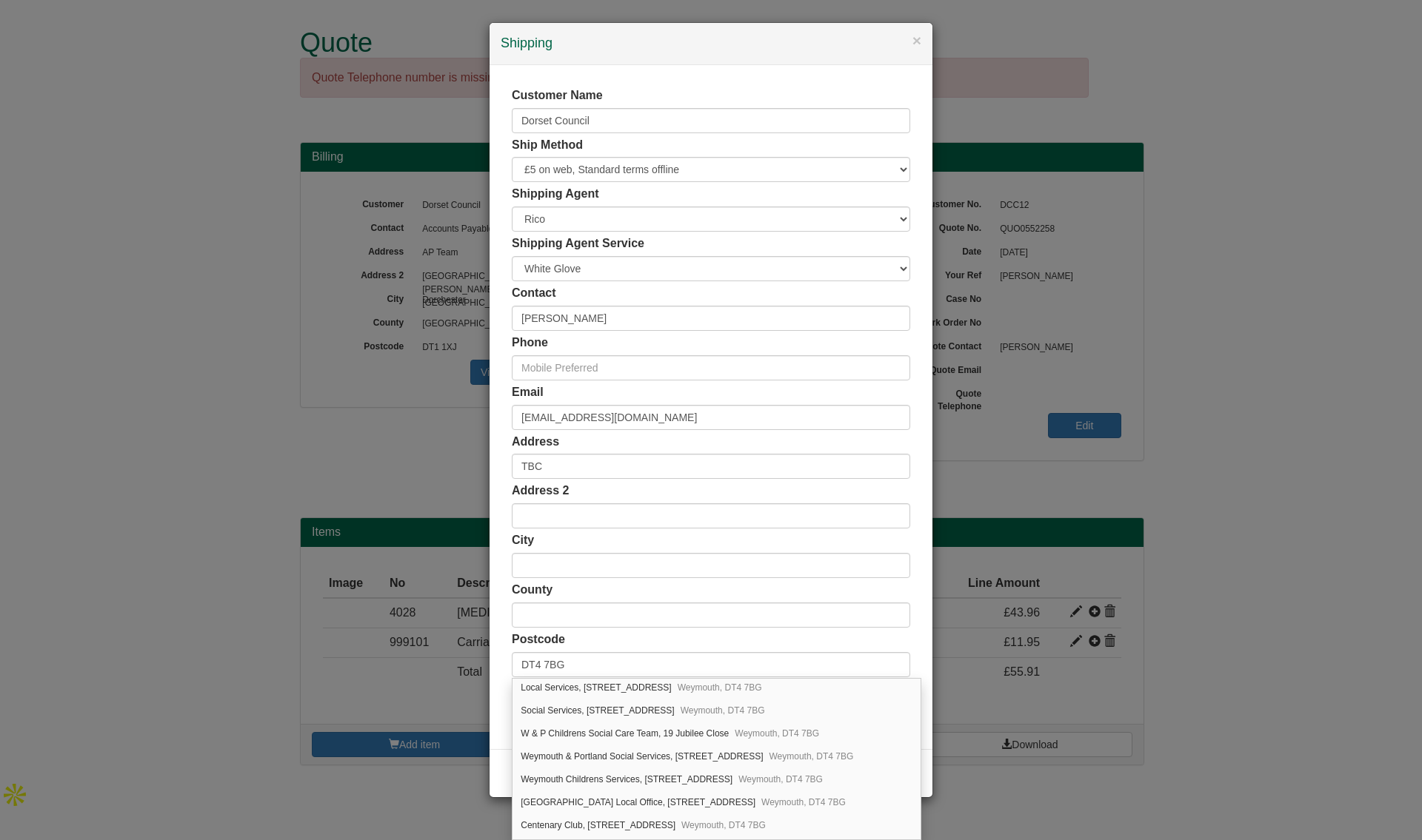
scroll to position [185, 0]
click at [751, 775] on div "Local Services, 19 Jubilee Close Weymouth, DT4 7BG" at bounding box center [716, 780] width 408 height 23
type input "Local Services"
type input "19 Jubilee Close"
type input "Weymouth"
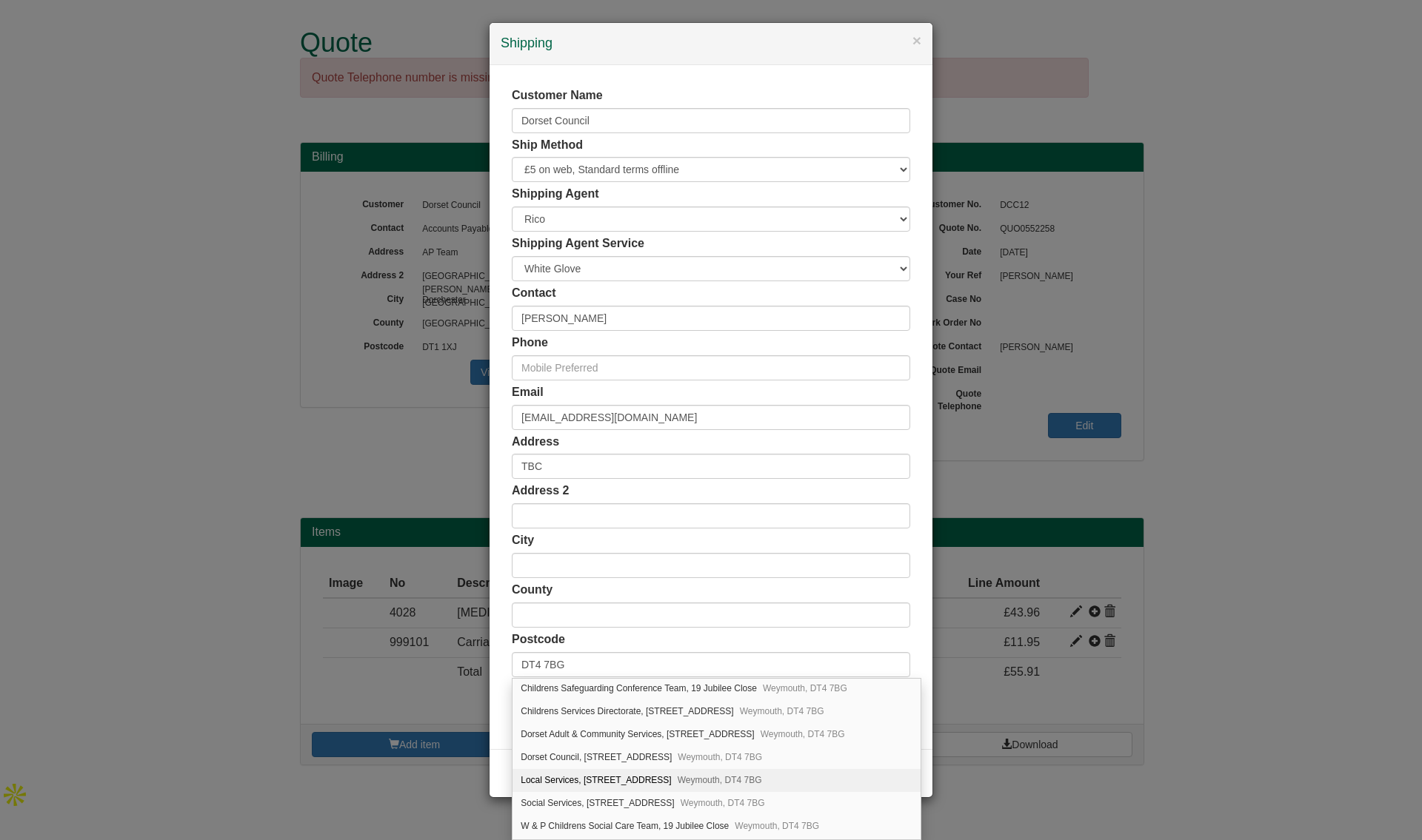
type input "[GEOGRAPHIC_DATA]"
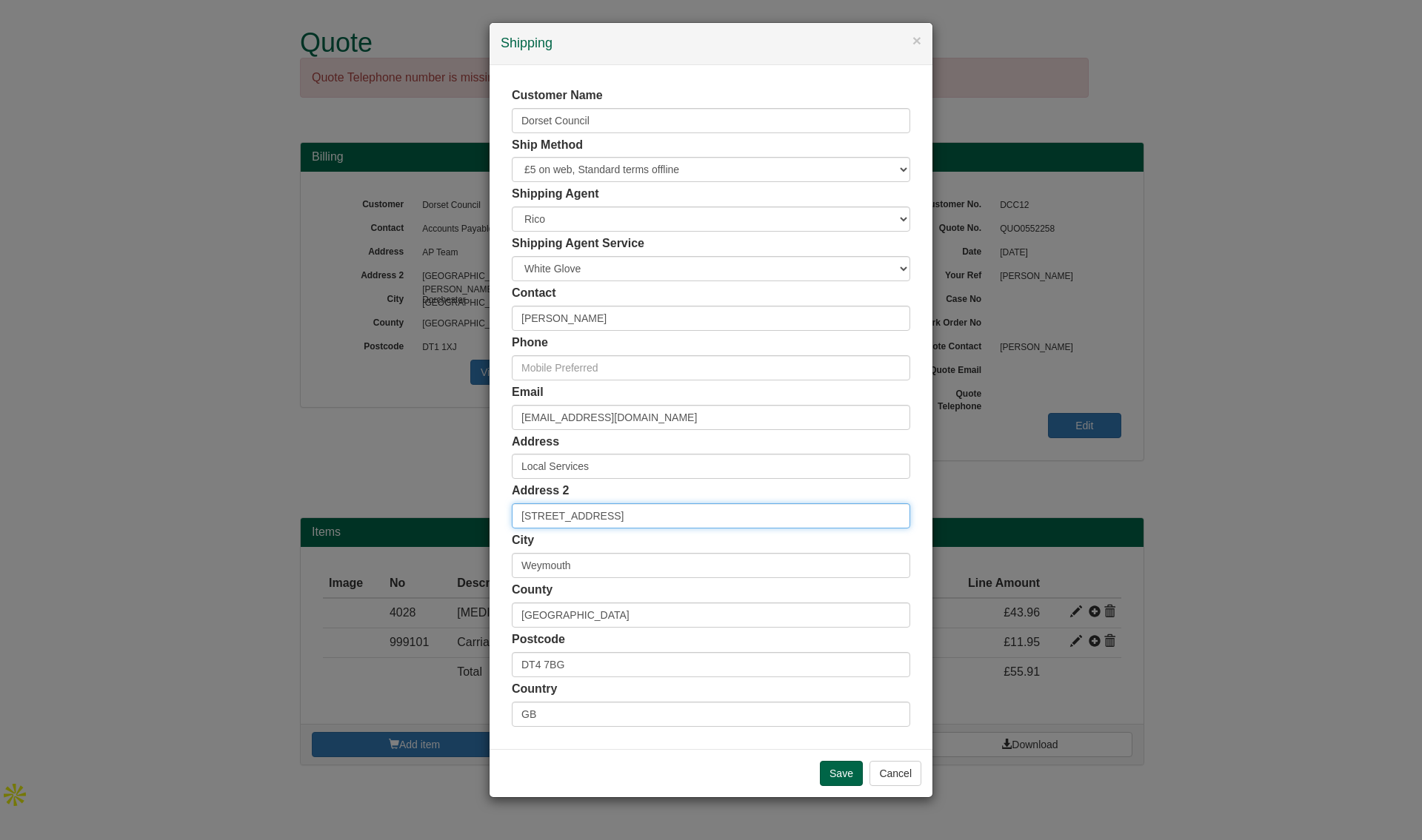
drag, startPoint x: 625, startPoint y: 515, endPoint x: 425, endPoint y: 519, distance: 200.0
click at [425, 519] on div "× Shipping Customer Name Dorset Council Ship Method Free of Charge £5 Flat Rate…" at bounding box center [711, 420] width 1422 height 840
paste input "Adult Services"
click at [625, 515] on input "Adult Services" at bounding box center [711, 515] width 399 height 25
paste input "Weymouth Local Office"
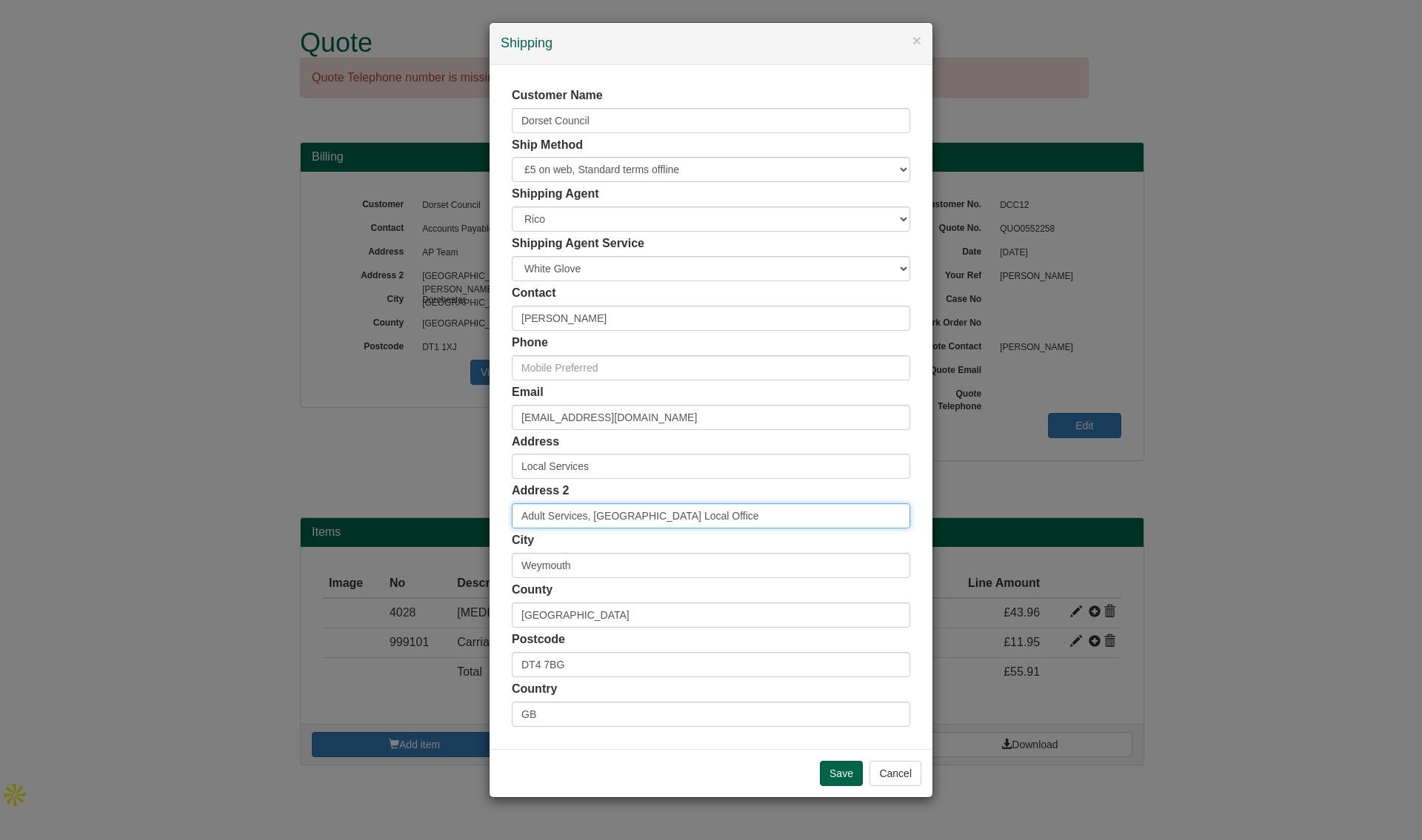
type input "Adult Services, Weymouth Local Office"
drag, startPoint x: 602, startPoint y: 564, endPoint x: 490, endPoint y: 567, distance: 112.0
click at [490, 567] on div "Customer Name Dorset Council Ship Method Free of Charge £5 Flat Rate £7.50 Flat…" at bounding box center [711, 407] width 443 height 684
drag, startPoint x: 718, startPoint y: 515, endPoint x: 465, endPoint y: 530, distance: 253.4
click at [465, 530] on div "× Shipping Customer Name Dorset Council Ship Method Free of Charge £5 Flat Rate…" at bounding box center [711, 420] width 1422 height 840
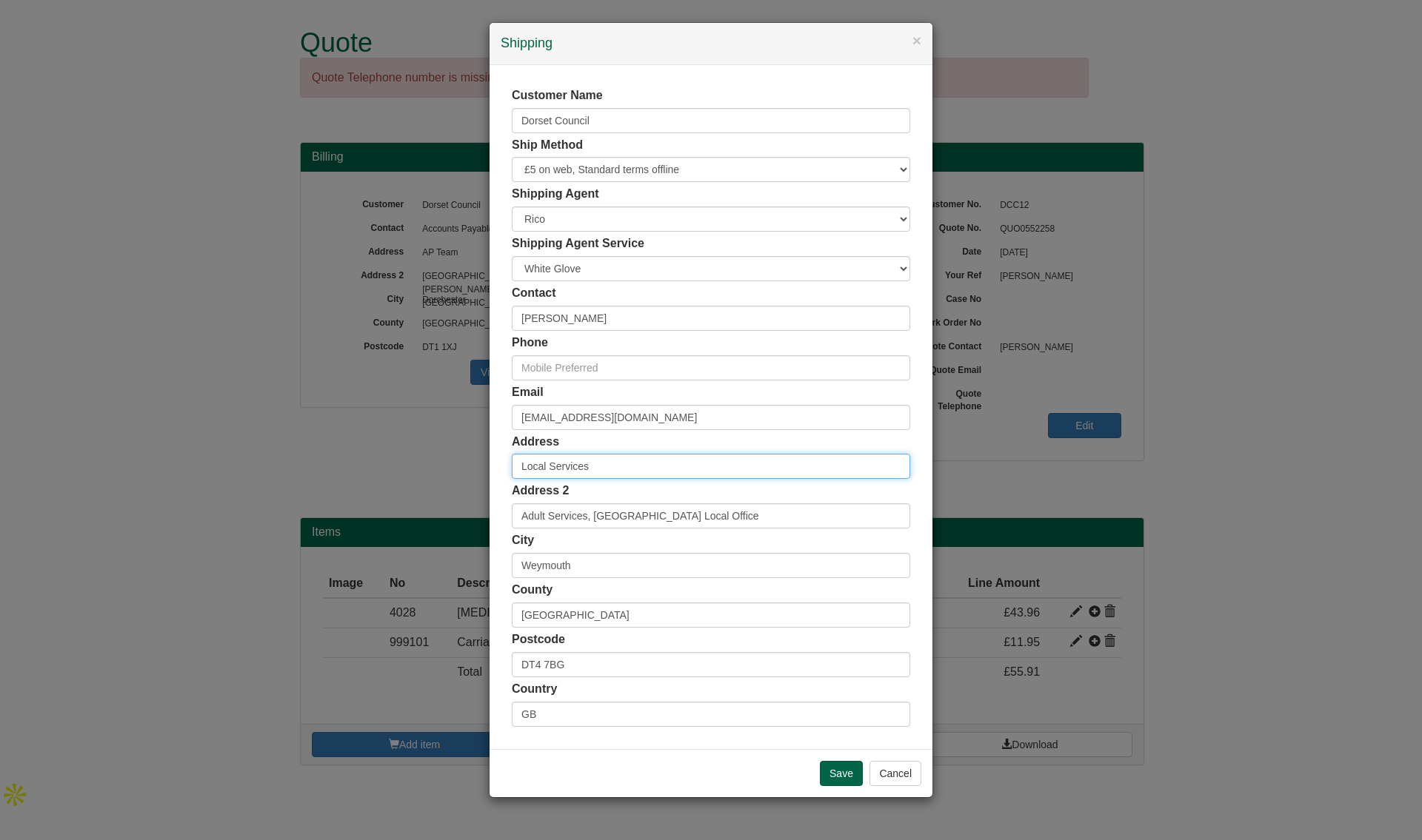
scroll to position [0, 0]
drag, startPoint x: 563, startPoint y: 467, endPoint x: 425, endPoint y: 473, distance: 138.1
click at [425, 473] on div "× Shipping Customer Name Dorset Council Ship Method Free of Charge £5 Flat Rate…" at bounding box center [711, 420] width 1422 height 840
paste input "Adult Services, Weymouth Local Office"
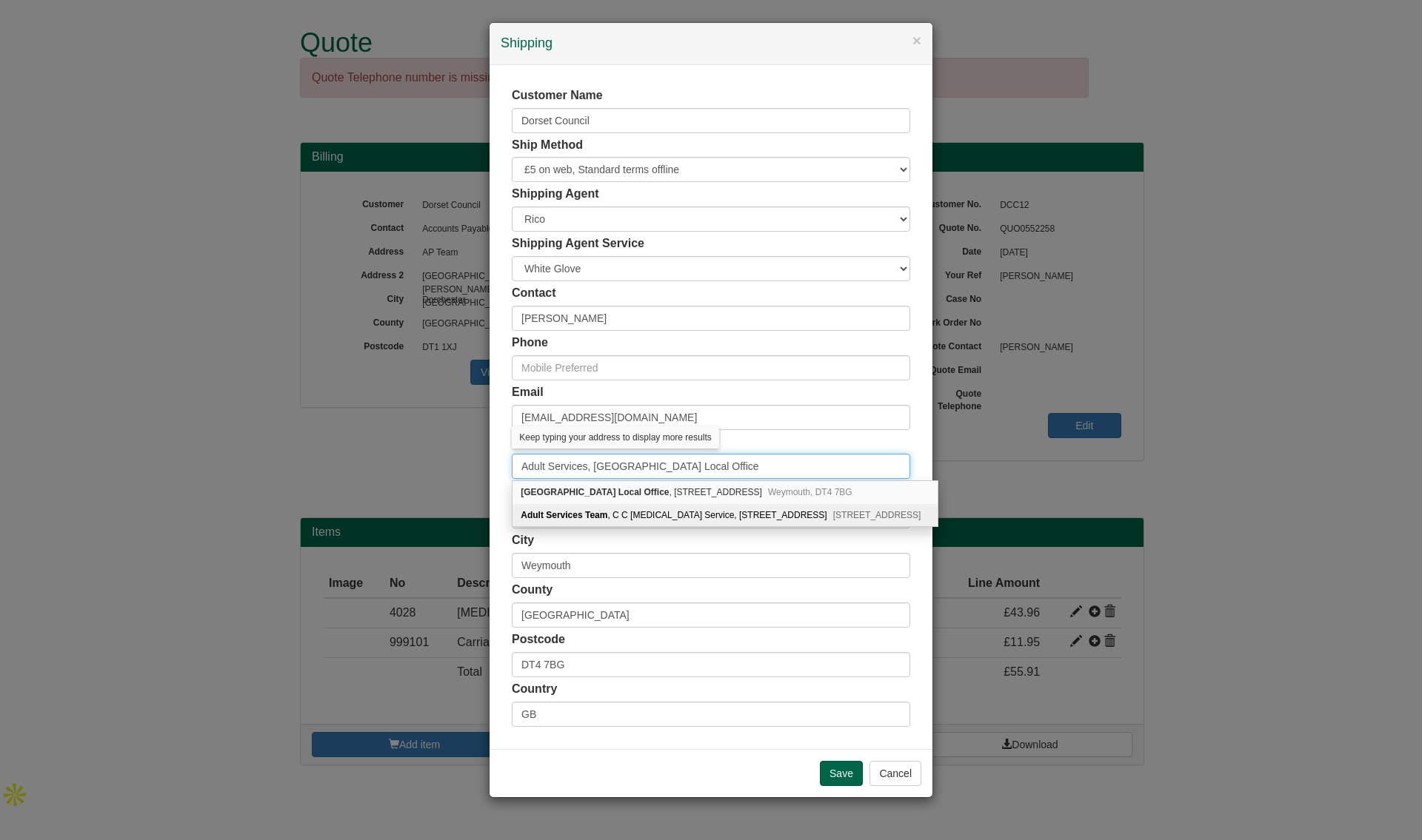
type input "Adult Services, Weymouth Local Office"
click at [690, 564] on input "Weymouth" at bounding box center [711, 564] width 399 height 25
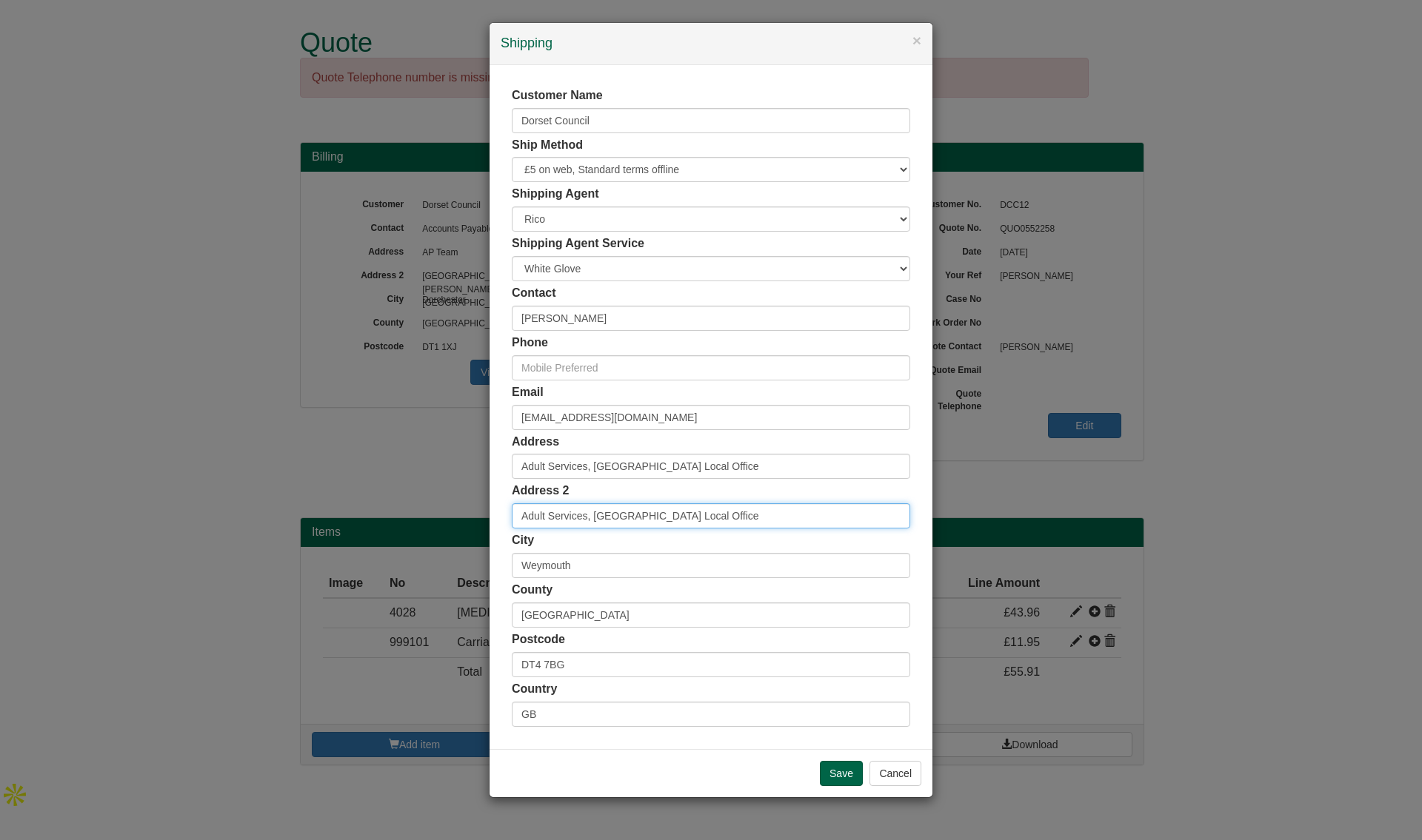
drag, startPoint x: 706, startPoint y: 509, endPoint x: 401, endPoint y: 515, distance: 305.1
click at [401, 515] on div "× Shipping Customer Name Dorset Council Ship Method Free of Charge £5 Flat Rate…" at bounding box center [711, 420] width 1422 height 840
drag, startPoint x: 531, startPoint y: 523, endPoint x: 562, endPoint y: 521, distance: 31.1
click at [531, 523] on input "text" at bounding box center [711, 515] width 399 height 25
paste input "Jubilee Retail Park, 19 Jubilee Close"
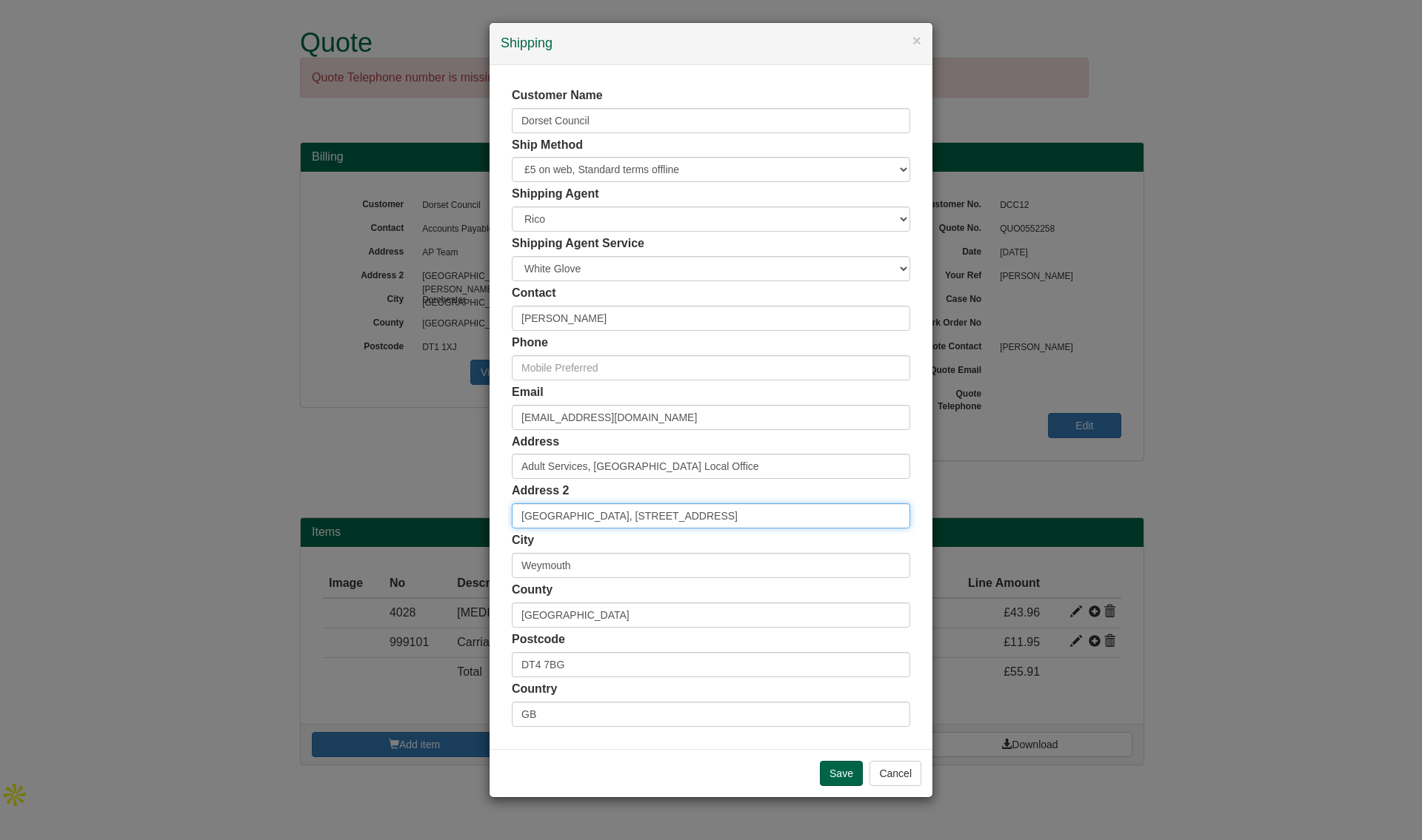
type input "Jubilee Retail Park, 19 Jubilee Close"
click at [548, 375] on input "text" at bounding box center [711, 368] width 399 height 25
paste input "01305 208081"
type input "01305 208081"
click at [835, 770] on input "Save" at bounding box center [840, 773] width 43 height 25
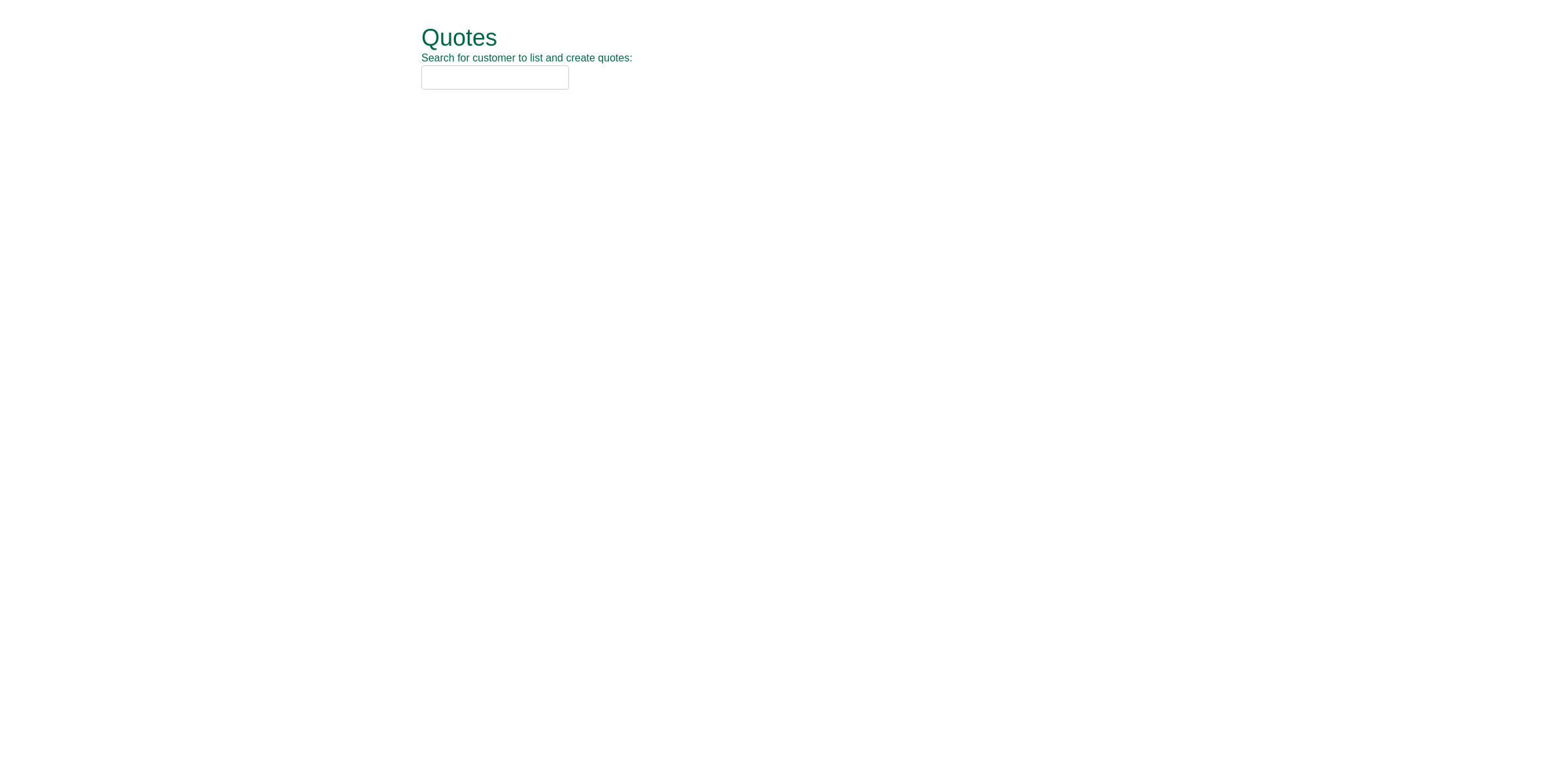
click at [500, 79] on input "text" at bounding box center [495, 77] width 147 height 24
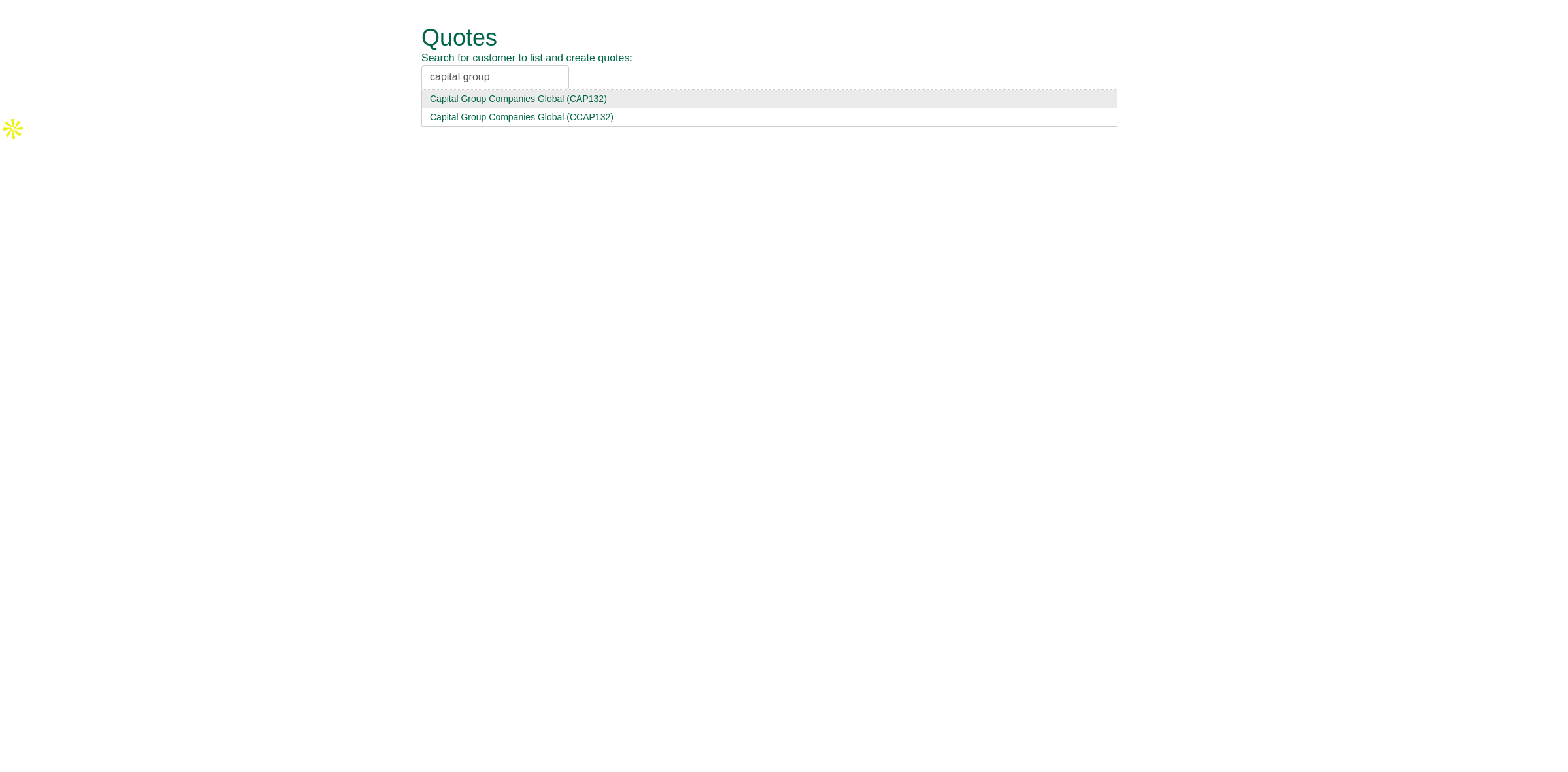
type input "capital group"
click at [508, 97] on div "Capital Group Companies Global (CAP132)" at bounding box center [770, 98] width 679 height 13
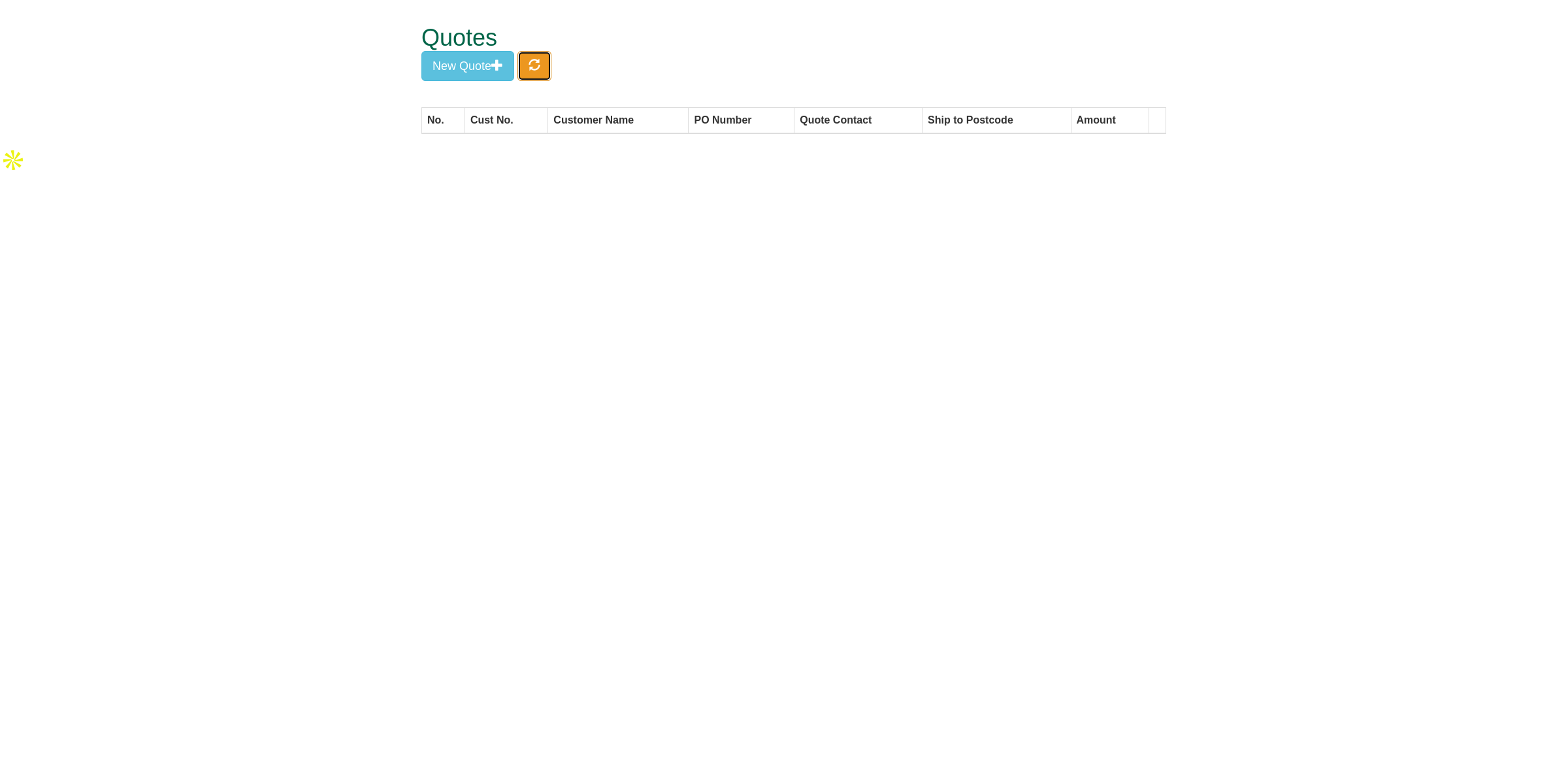
click at [534, 69] on span "button" at bounding box center [534, 64] width 11 height 11
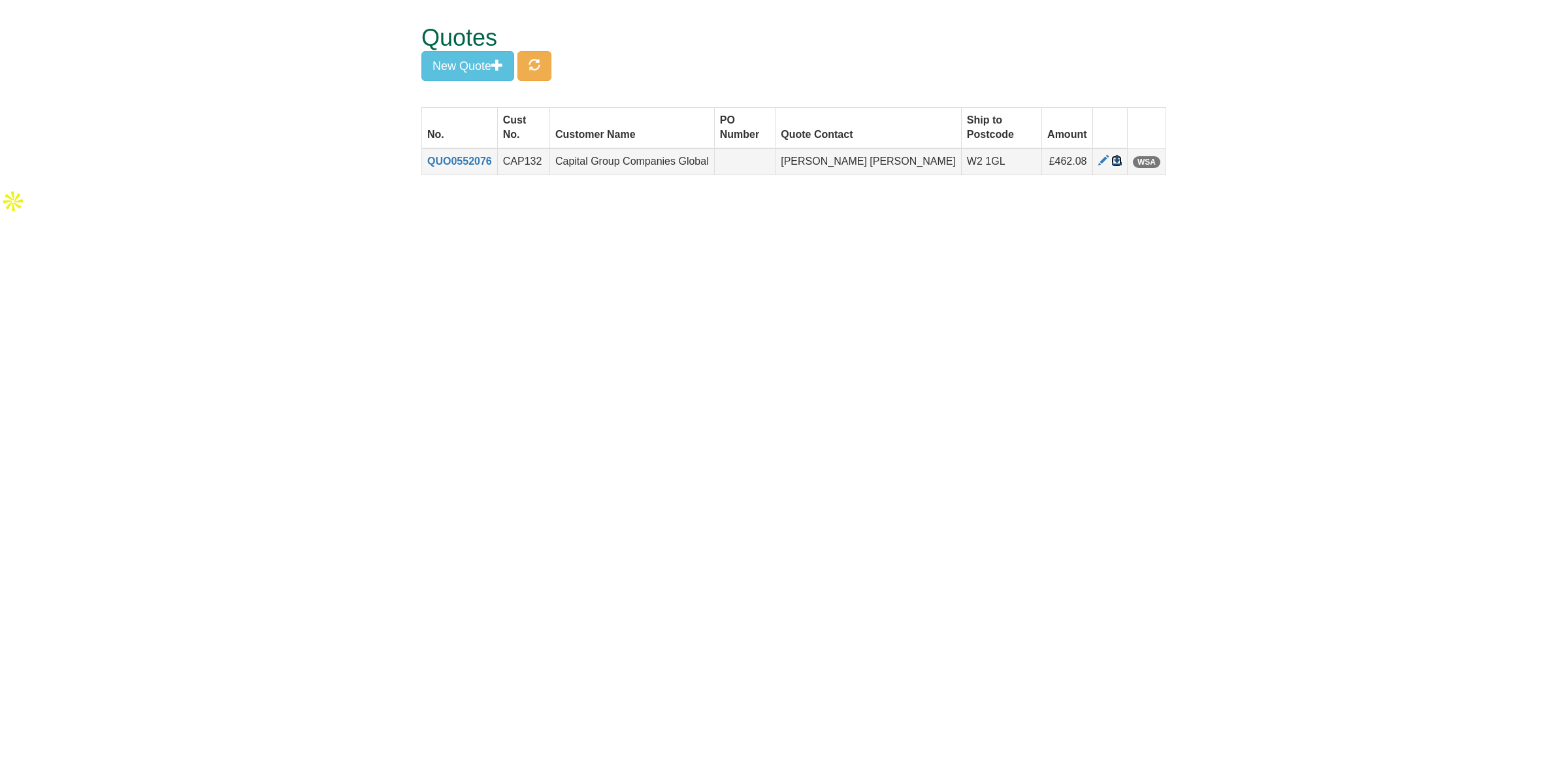
click at [1111, 155] on span at bounding box center [1116, 161] width 11 height 11
